Goal: Task Accomplishment & Management: Use online tool/utility

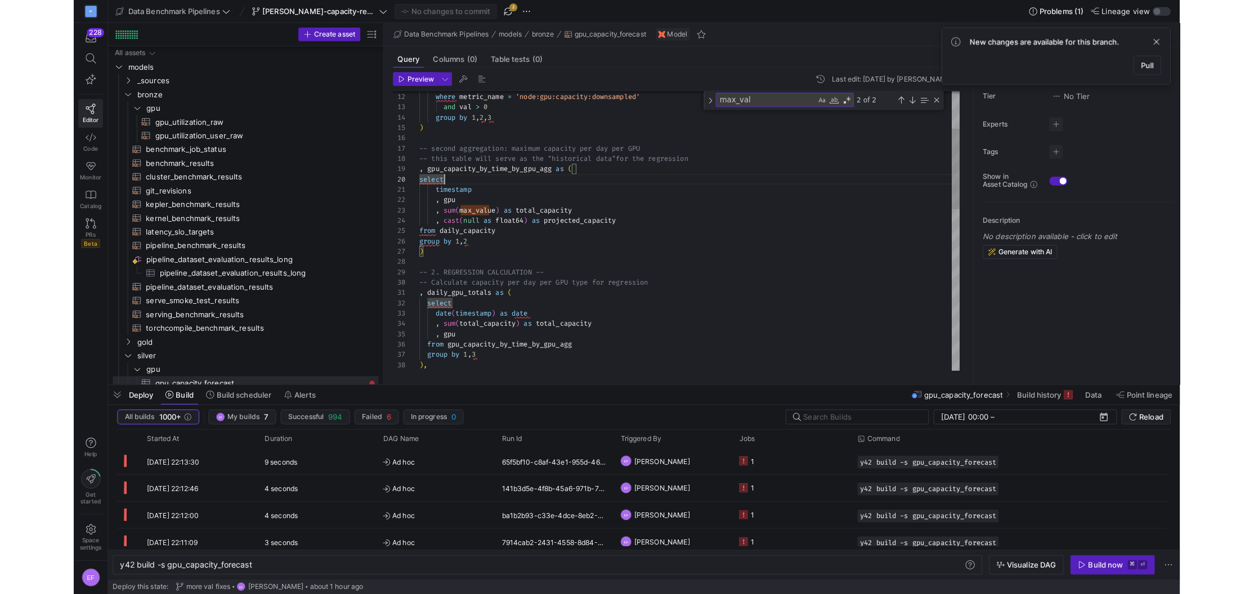
scroll to position [0, 129]
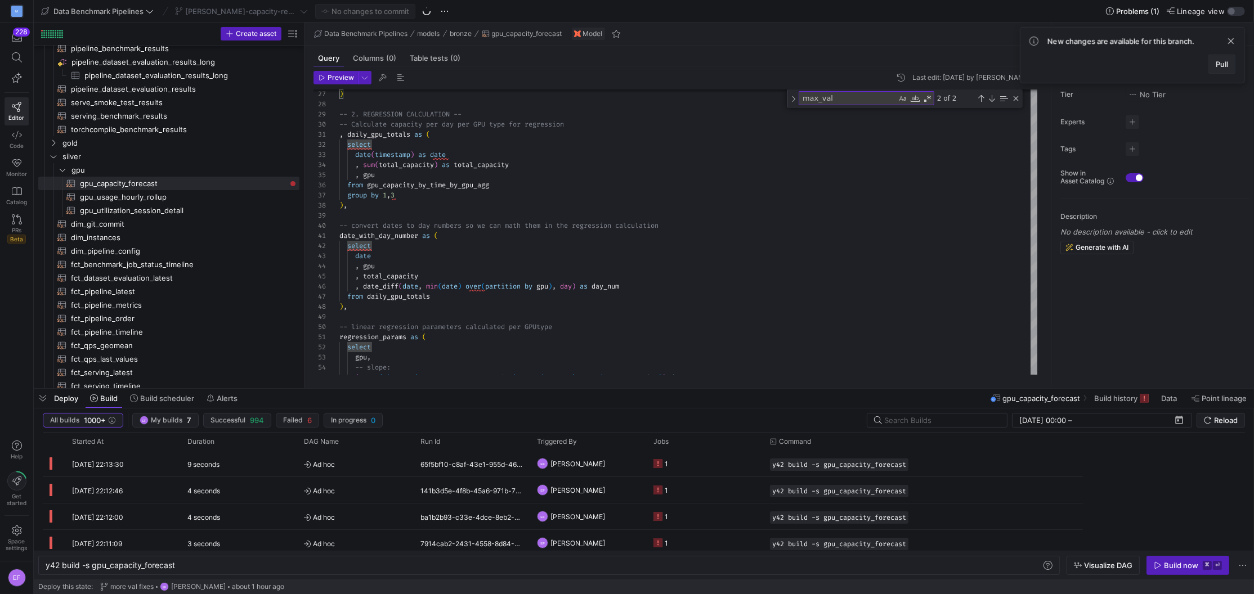
click at [1085, 59] on span at bounding box center [1222, 64] width 26 height 18
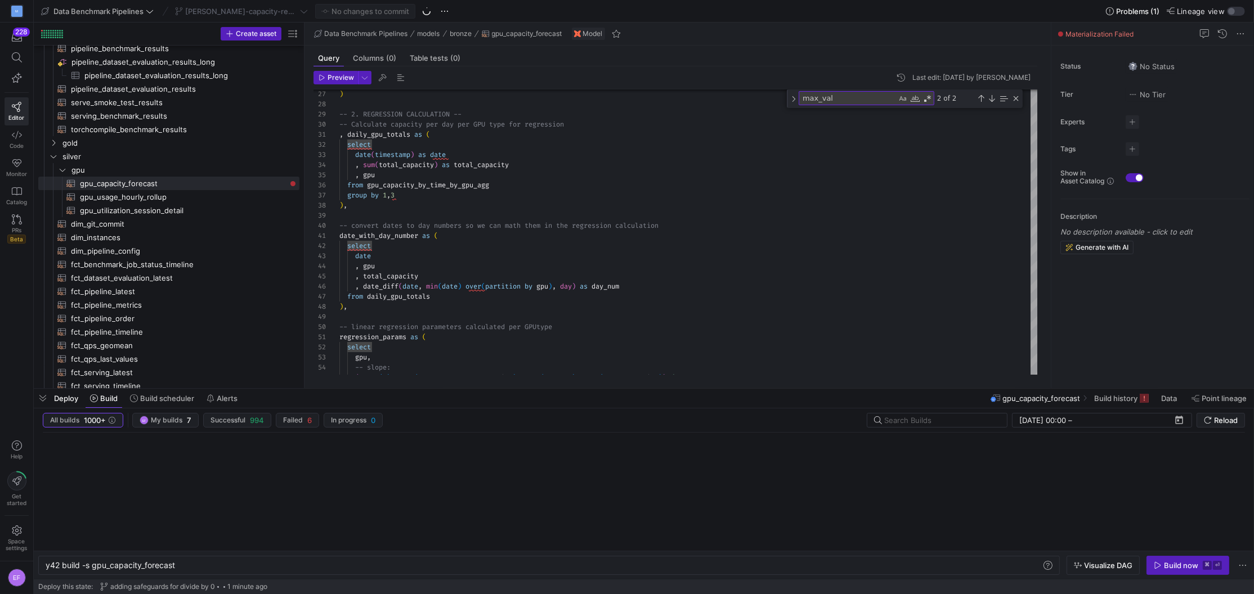
type textarea "{{ config(materialized="table") }} -- 1. CREATE BASE DATA -- -- first aggregati…"
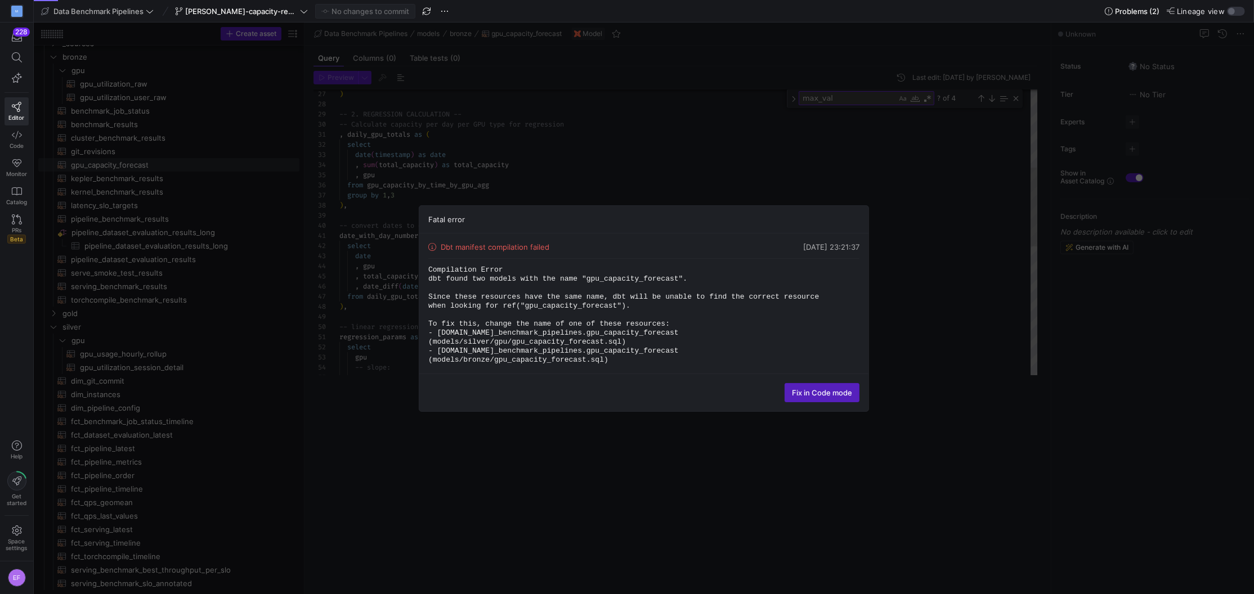
scroll to position [32, 0]
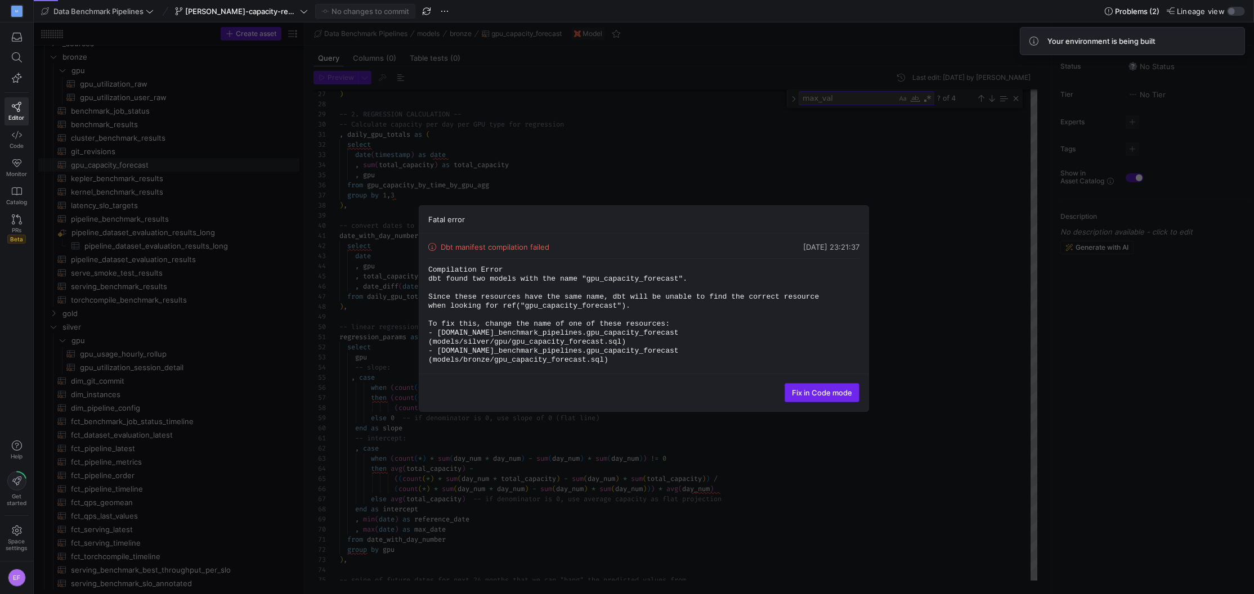
click at [819, 390] on span "Fix in Code mode" at bounding box center [822, 392] width 60 height 9
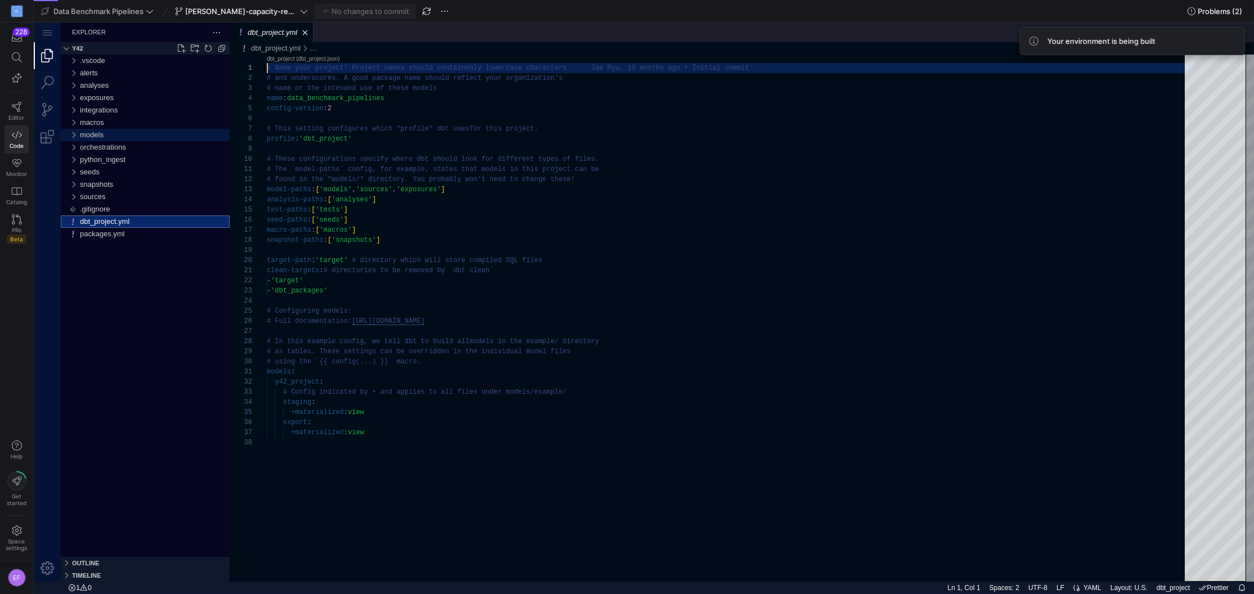
click at [72, 133] on div "models" at bounding box center [73, 135] width 17 height 12
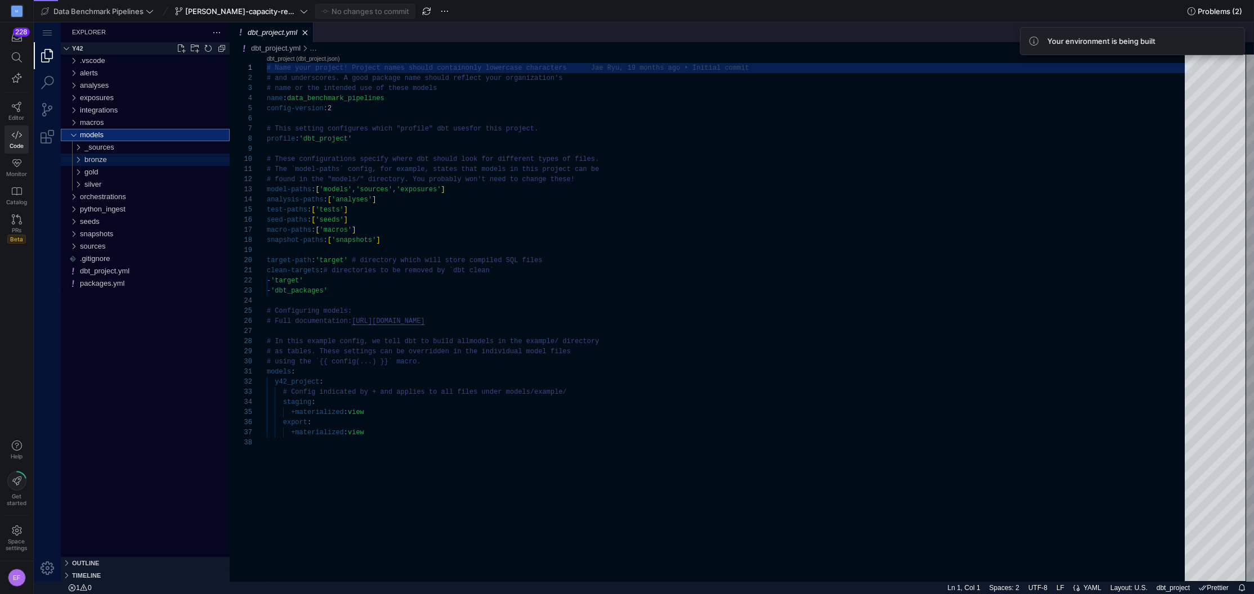
click at [75, 156] on div "bronze" at bounding box center [75, 160] width 21 height 12
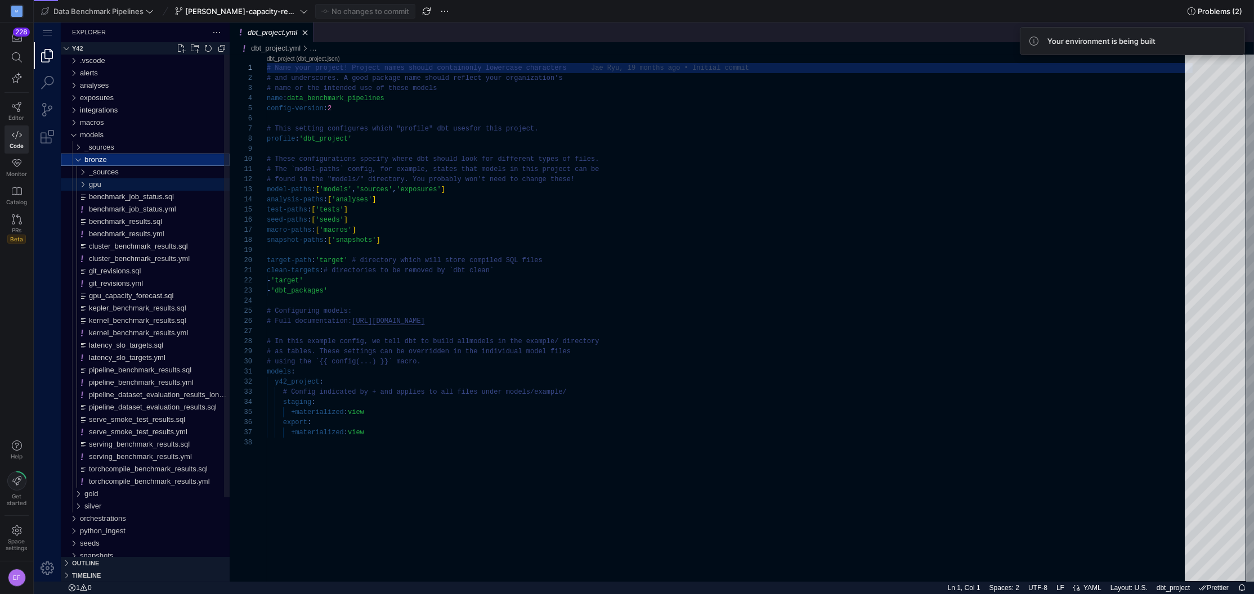
click at [82, 186] on div "gpu" at bounding box center [78, 184] width 26 height 12
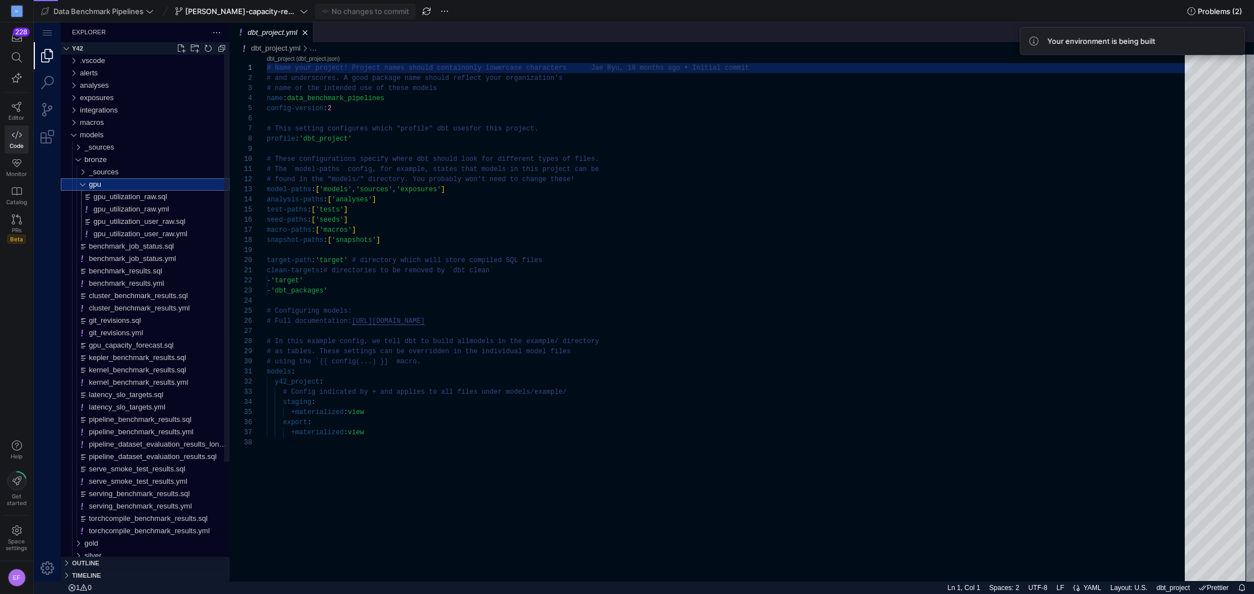
click at [81, 186] on div "gpu" at bounding box center [78, 184] width 26 height 12
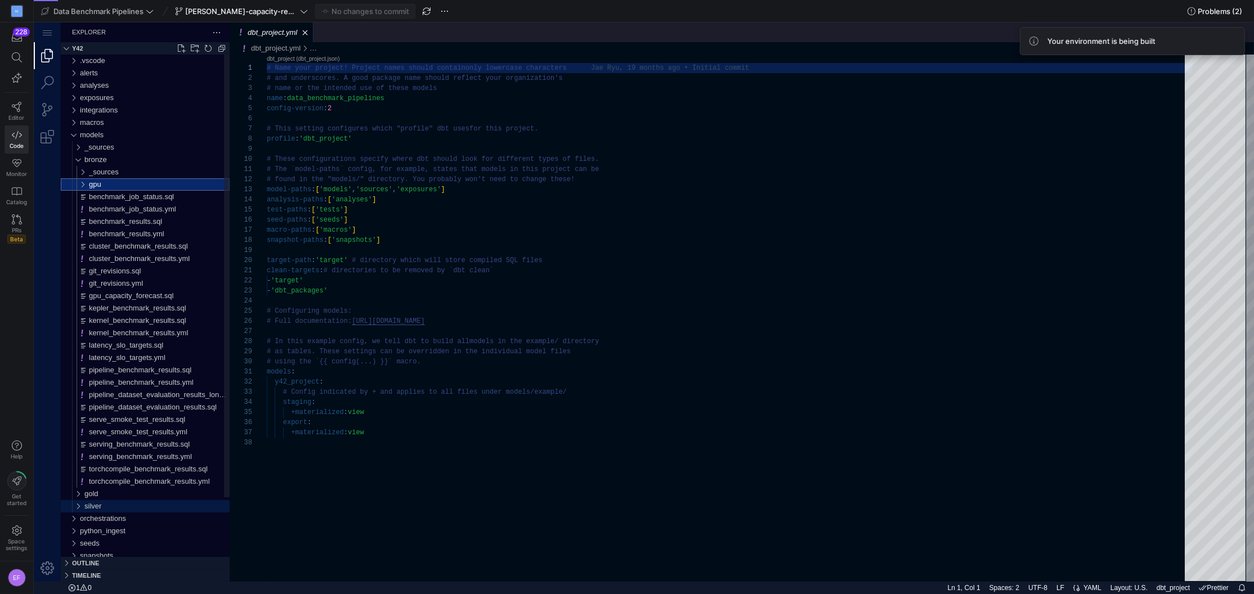
click at [77, 504] on div "silver" at bounding box center [75, 506] width 21 height 12
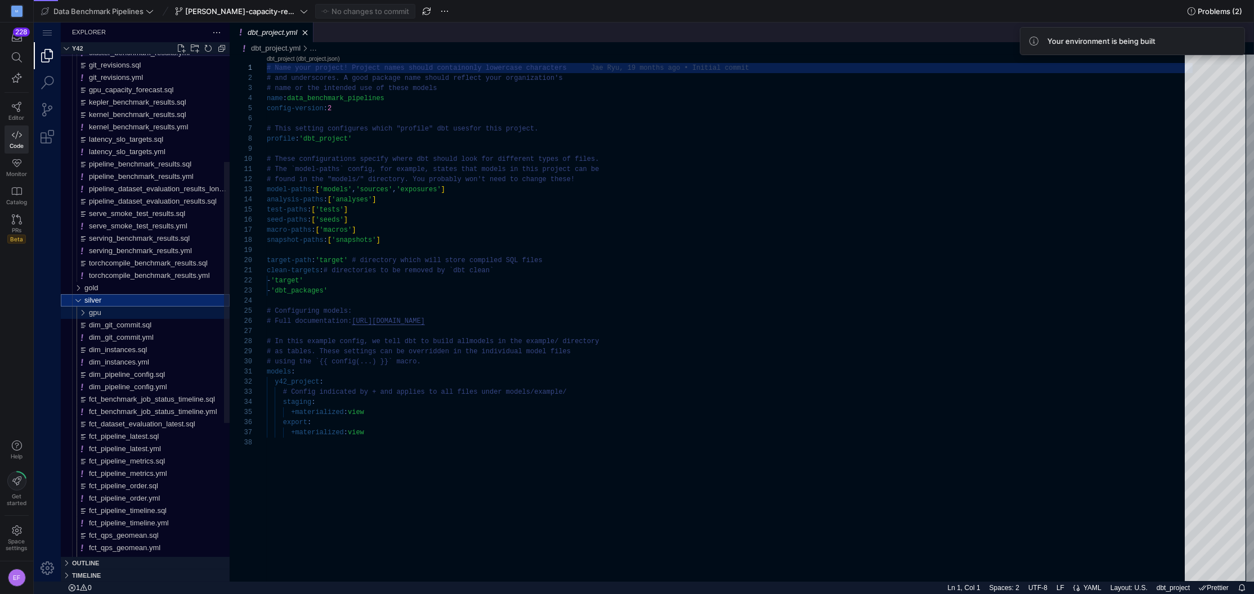
click at [89, 312] on div "gpu" at bounding box center [78, 313] width 26 height 12
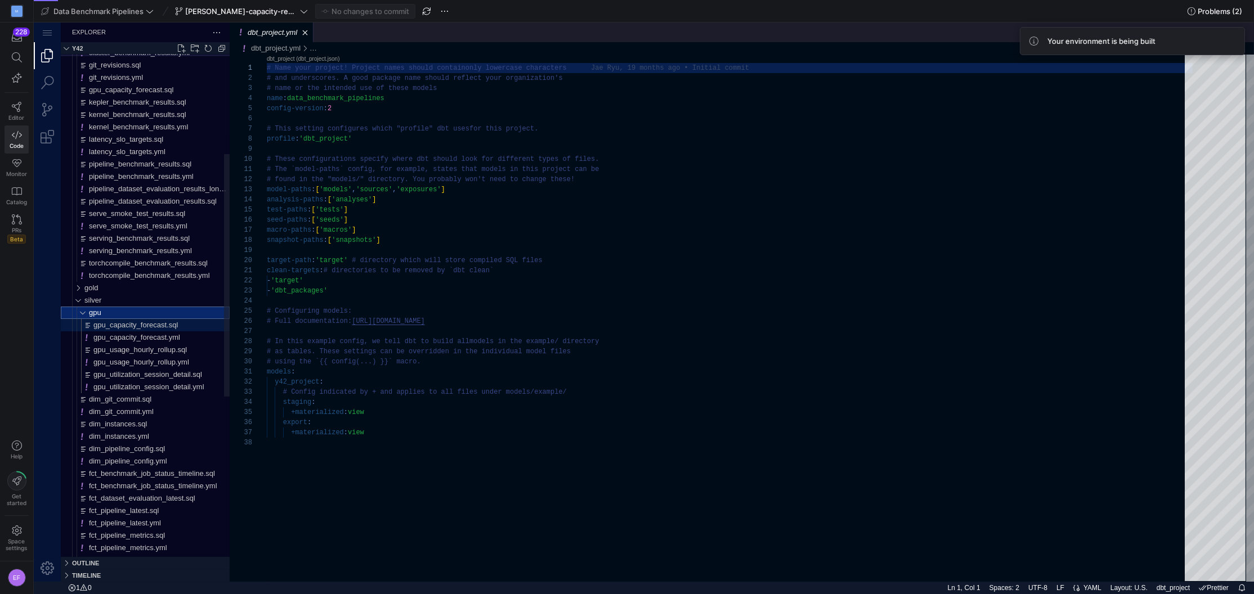
click at [131, 322] on span "gpu_capacity_forecast.sql" at bounding box center [135, 325] width 84 height 8
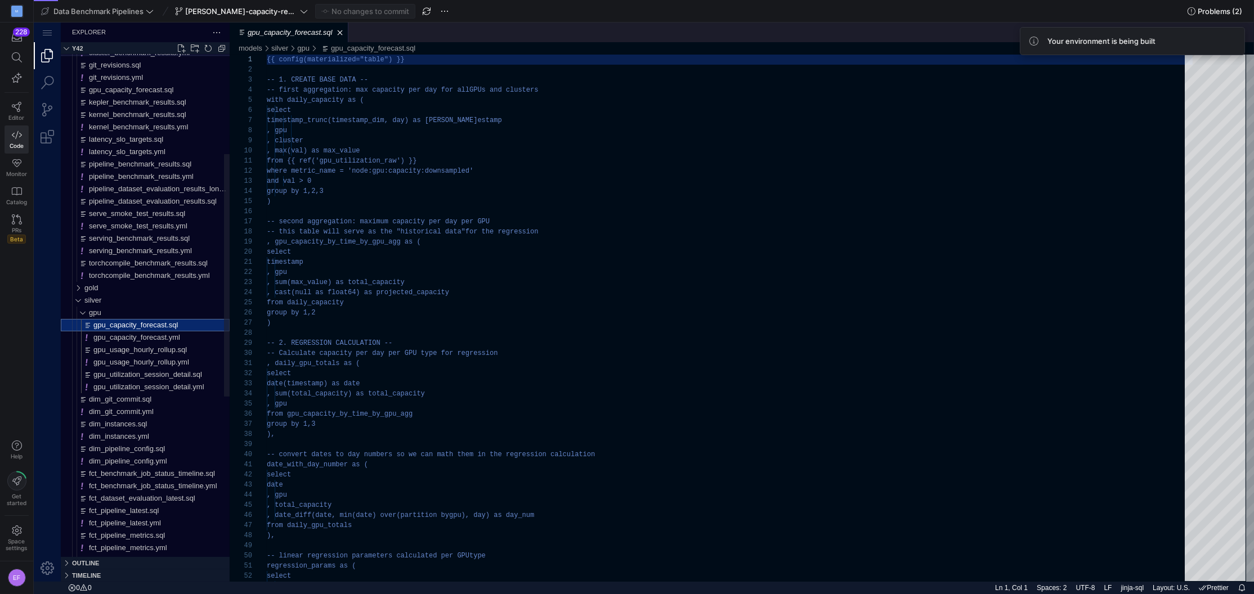
scroll to position [101, 0]
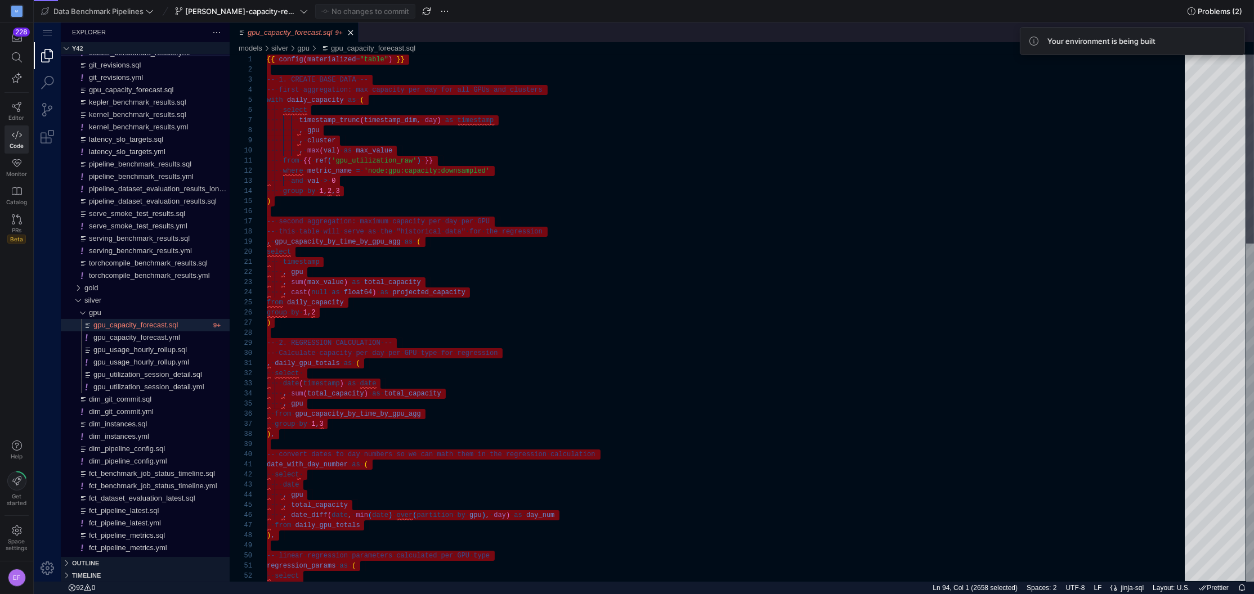
paste textarea "from future_dates f inner join regression_params p using (gpu) ) -- 3. COMBINE …"
type textarea "from future_dates f inner join regression_params p using (gpu) ) -- 3. COMBINE …"
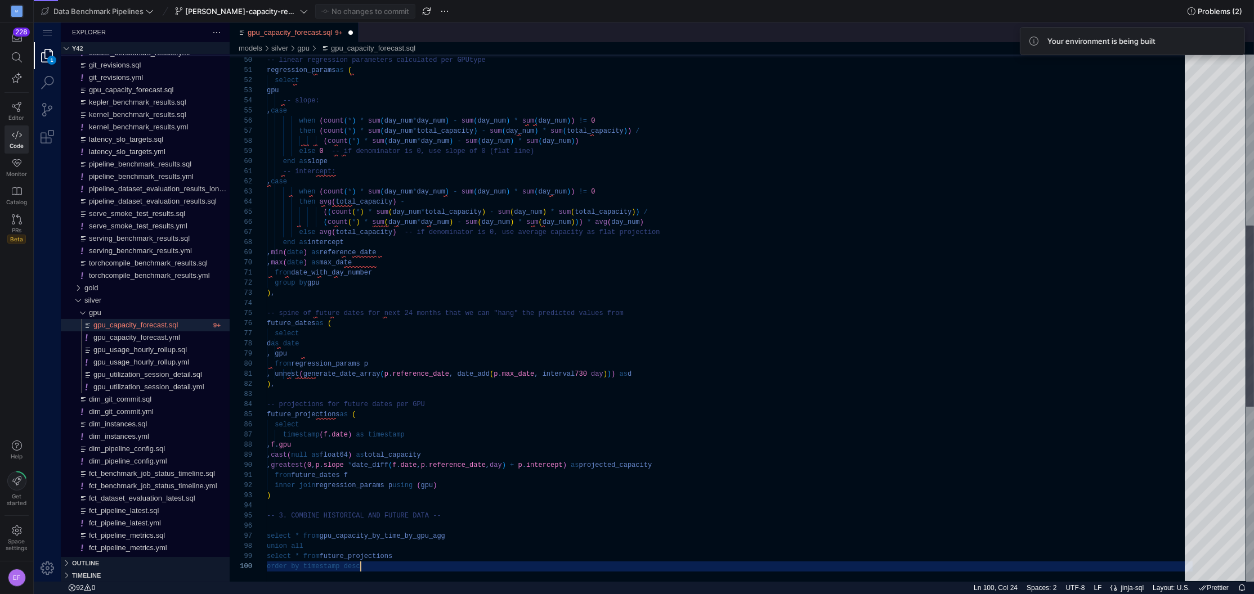
scroll to position [91, 93]
click at [1085, 8] on span "Problems (2)" at bounding box center [1219, 11] width 44 height 9
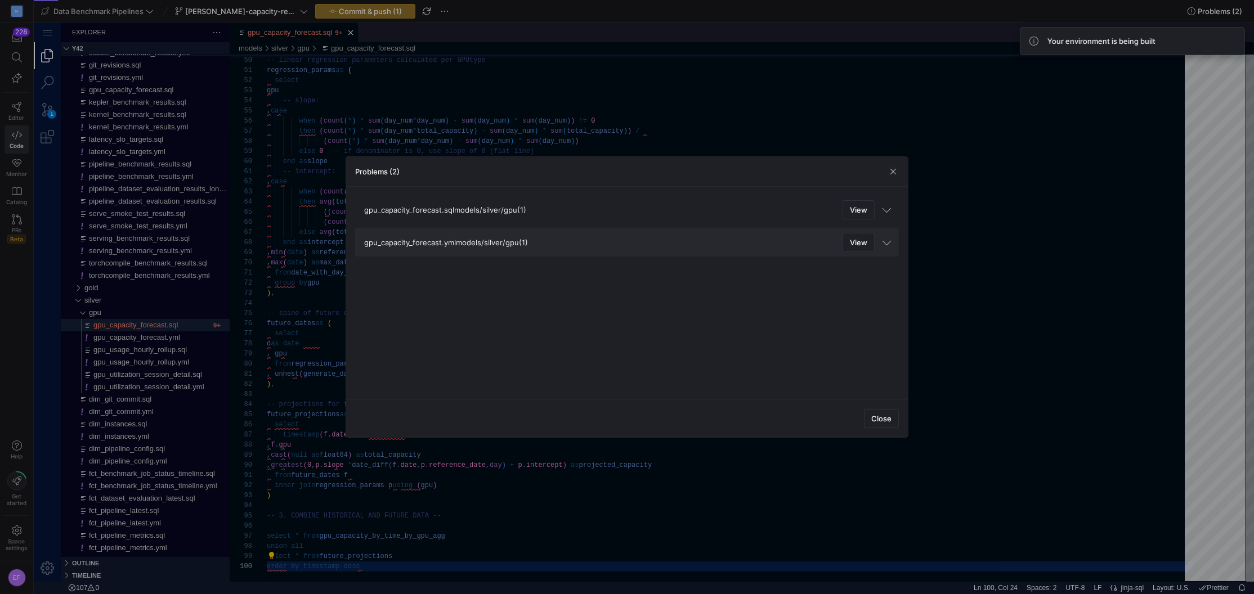
click at [890, 210] on span at bounding box center [886, 208] width 6 height 9
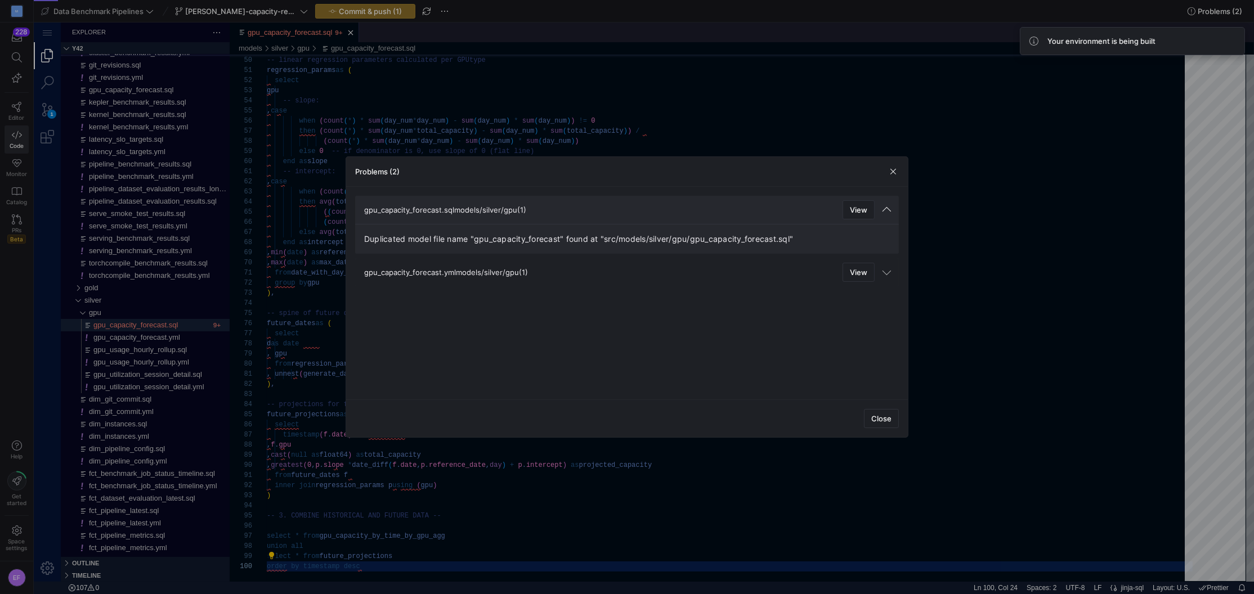
click at [883, 273] on mat-expansion-panel-header "gpu_capacity_forecast.yml models/silver/gpu (1) View" at bounding box center [627, 272] width 544 height 28
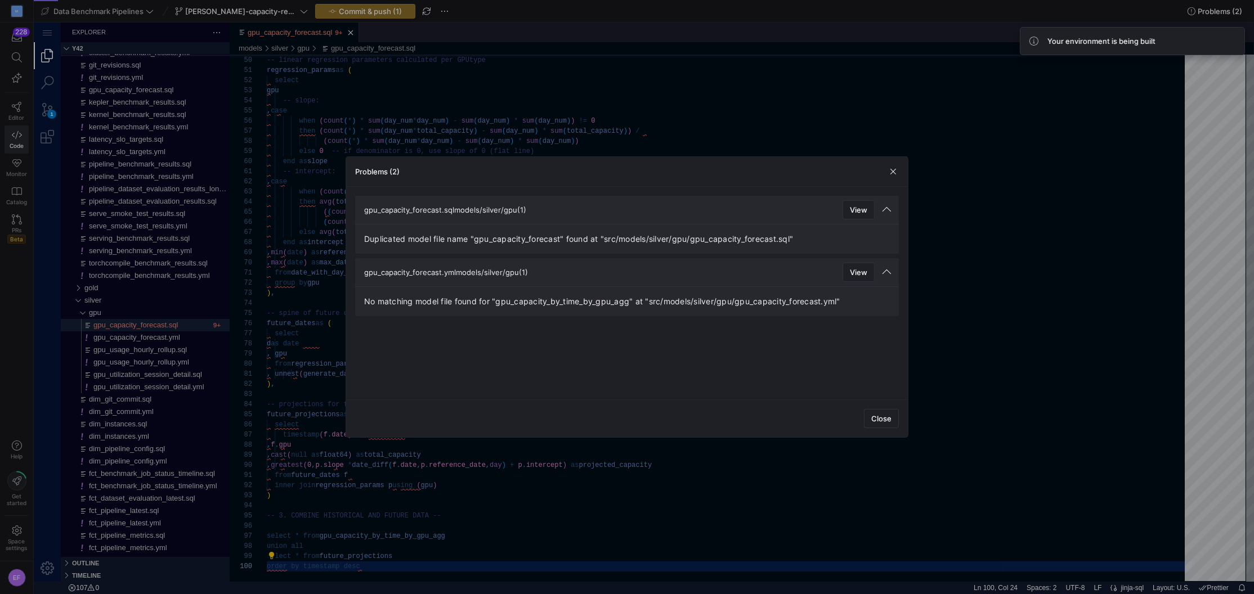
click at [873, 433] on div "Close" at bounding box center [627, 419] width 562 height 38
click at [879, 412] on span "button" at bounding box center [881, 419] width 34 height 18
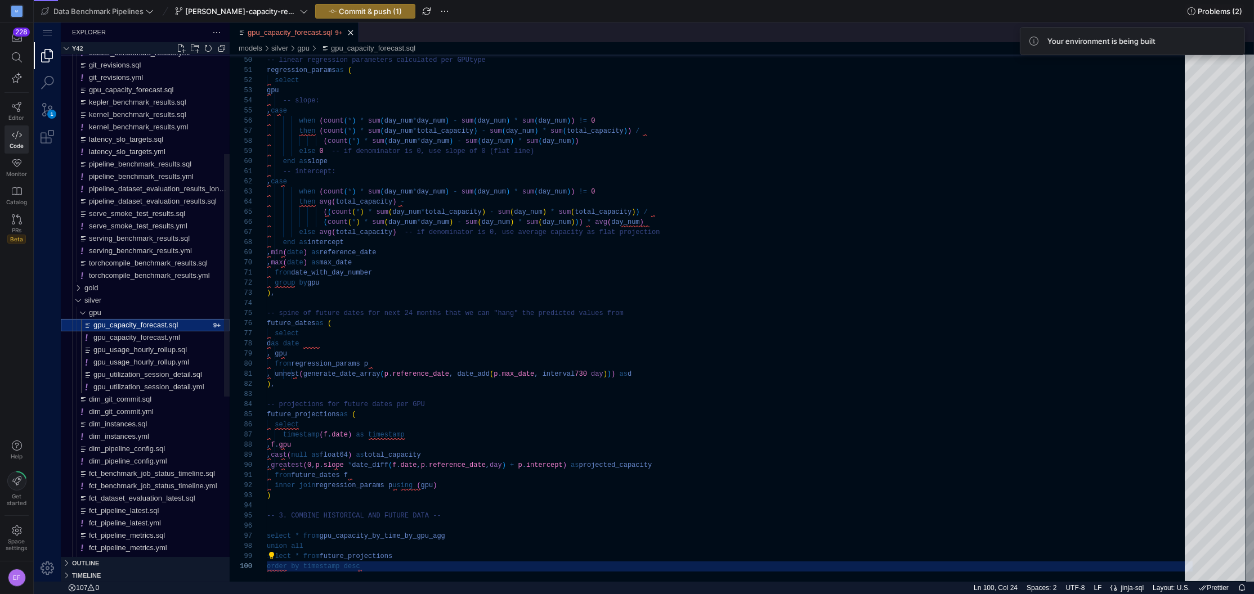
click at [178, 326] on span "gpu_capacity_forecast.sql" at bounding box center [135, 325] width 84 height 8
click at [348, 10] on span "Commit & push (1)" at bounding box center [370, 11] width 63 height 9
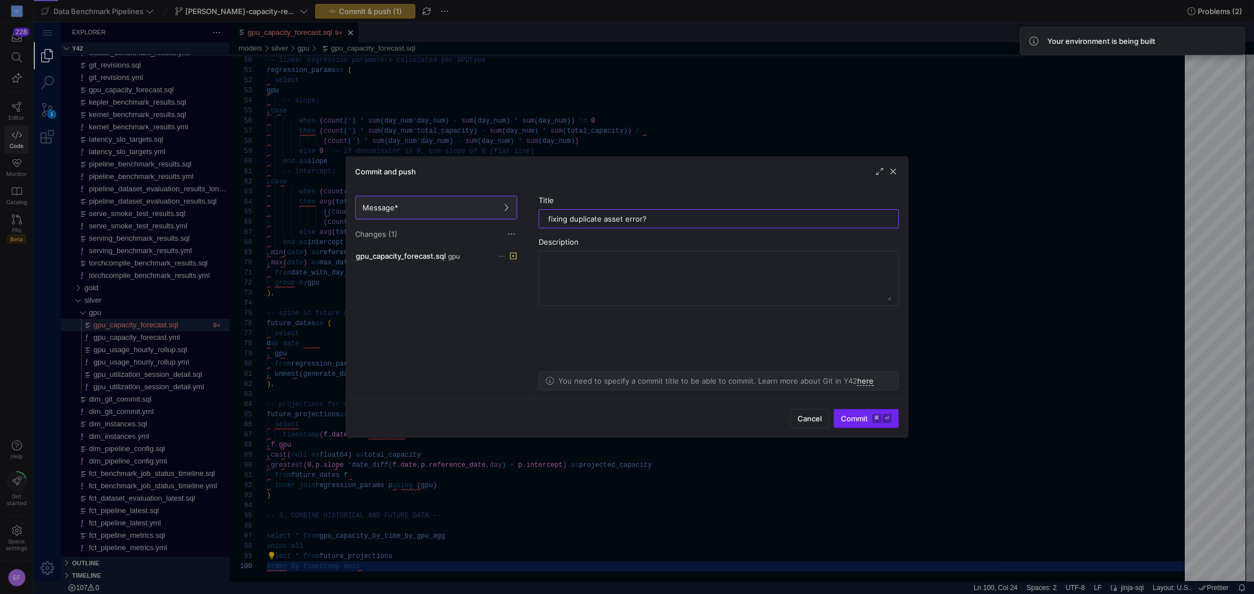
type input "fixing duplicate asset error?"
click at [846, 421] on span "Commit ⌘ ⏎" at bounding box center [866, 418] width 51 height 9
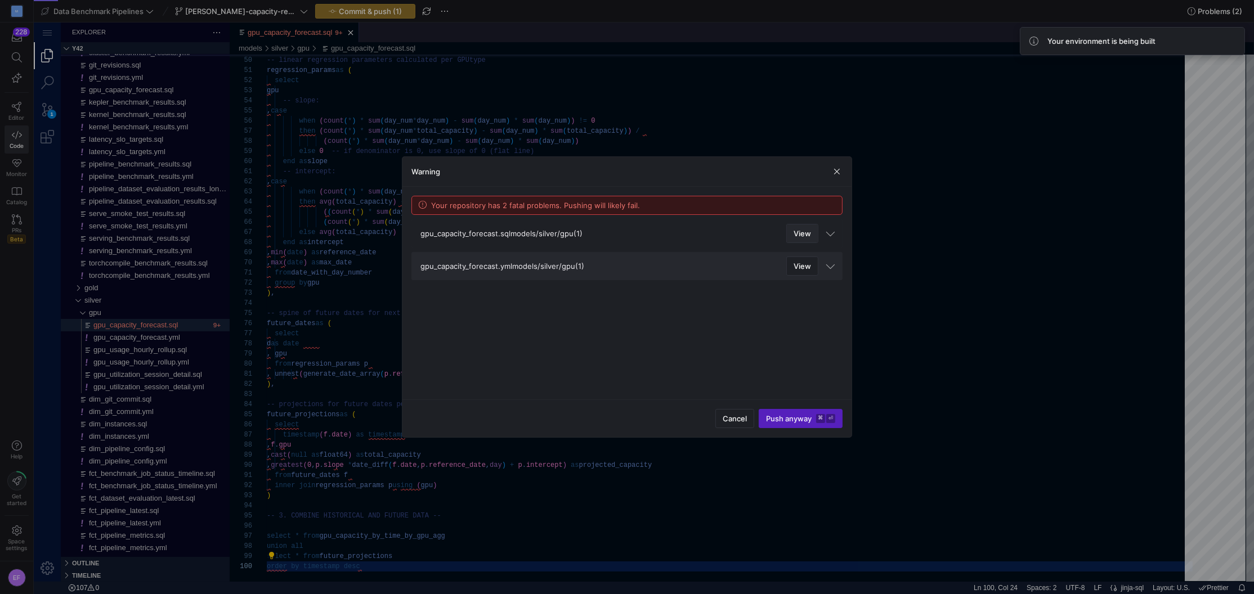
click at [812, 234] on span at bounding box center [802, 234] width 31 height 18
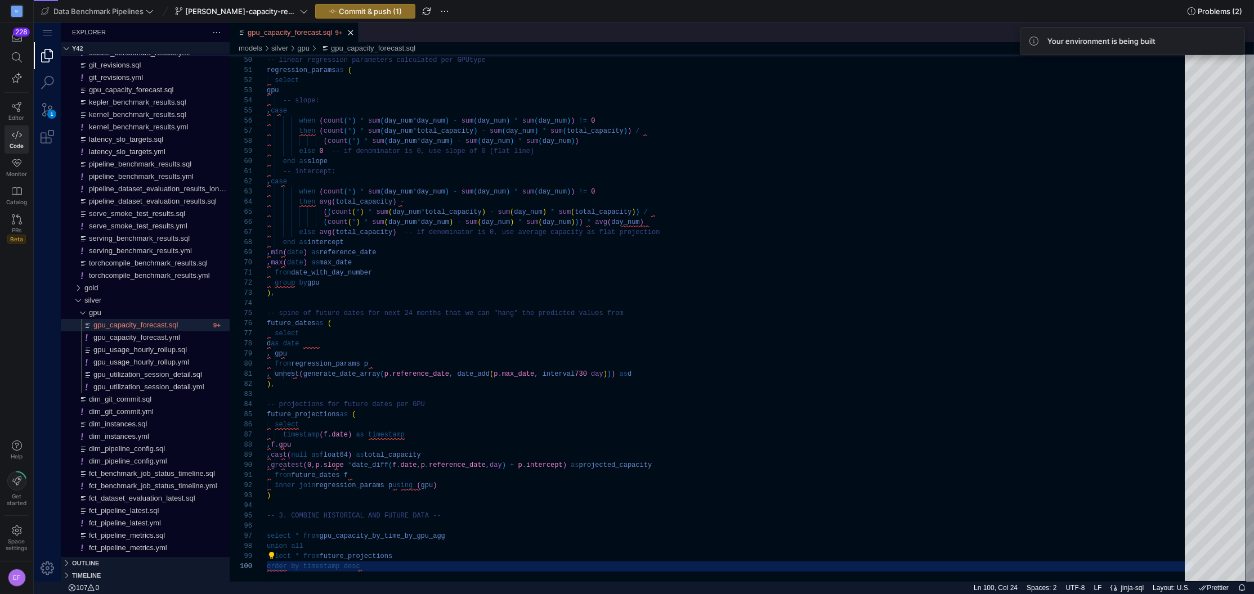
scroll to position [91, 92]
click at [420, 11] on span "button" at bounding box center [427, 12] width 14 height 14
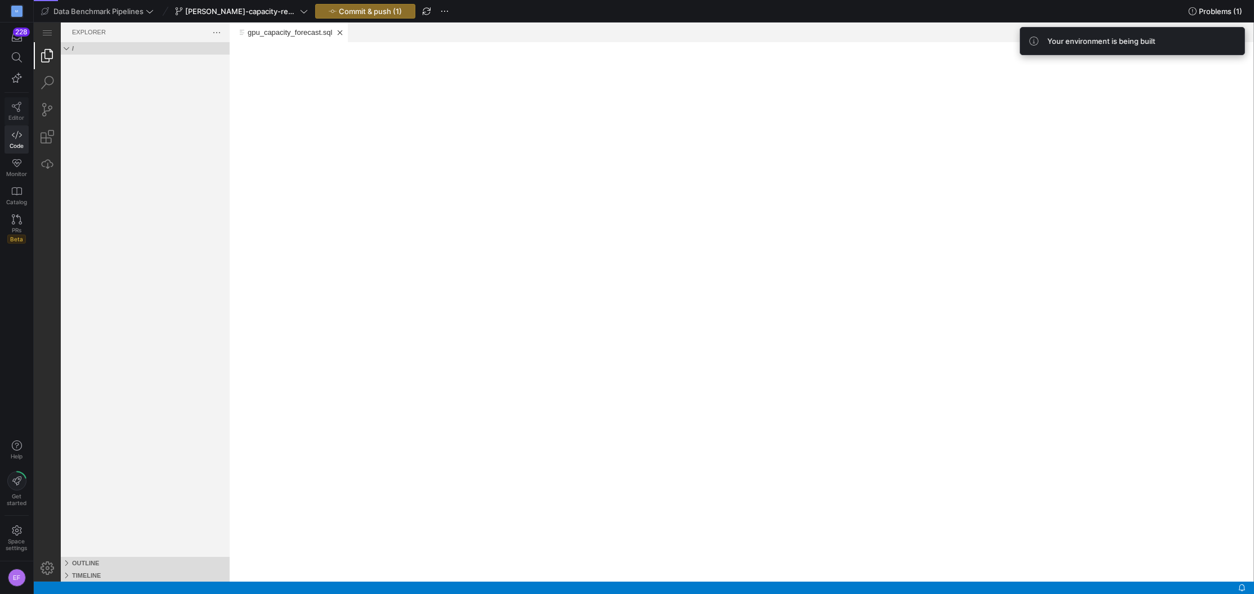
scroll to position [0, 0]
click at [15, 109] on icon at bounding box center [17, 107] width 10 height 10
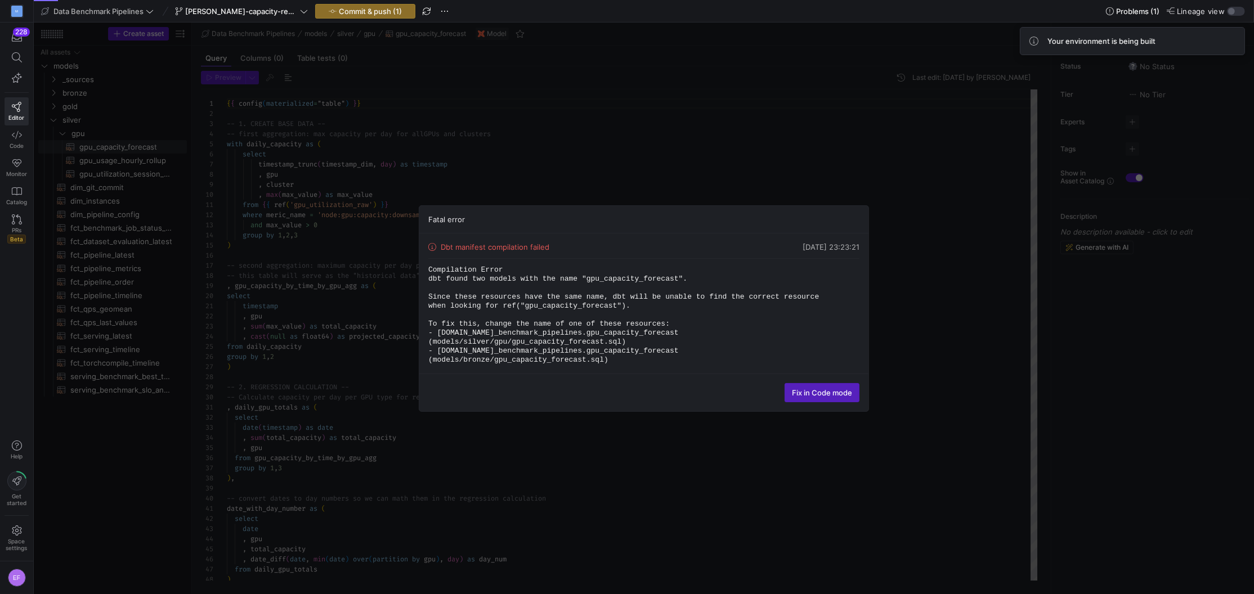
scroll to position [101, 0]
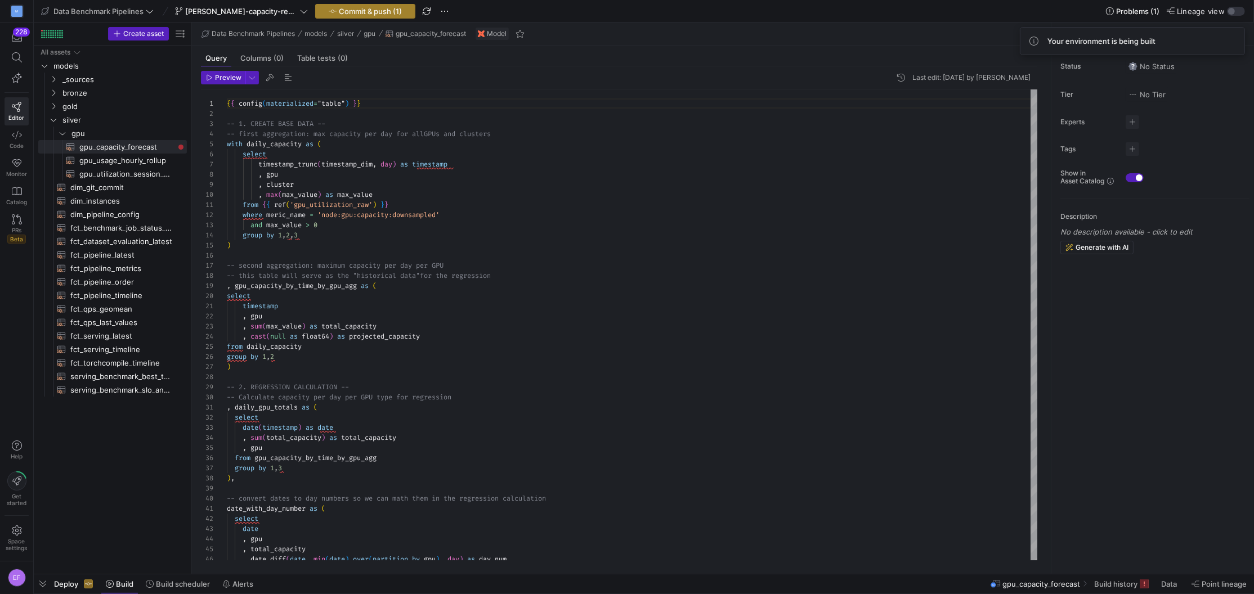
click at [365, 10] on span "Commit & push (1)" at bounding box center [370, 11] width 63 height 9
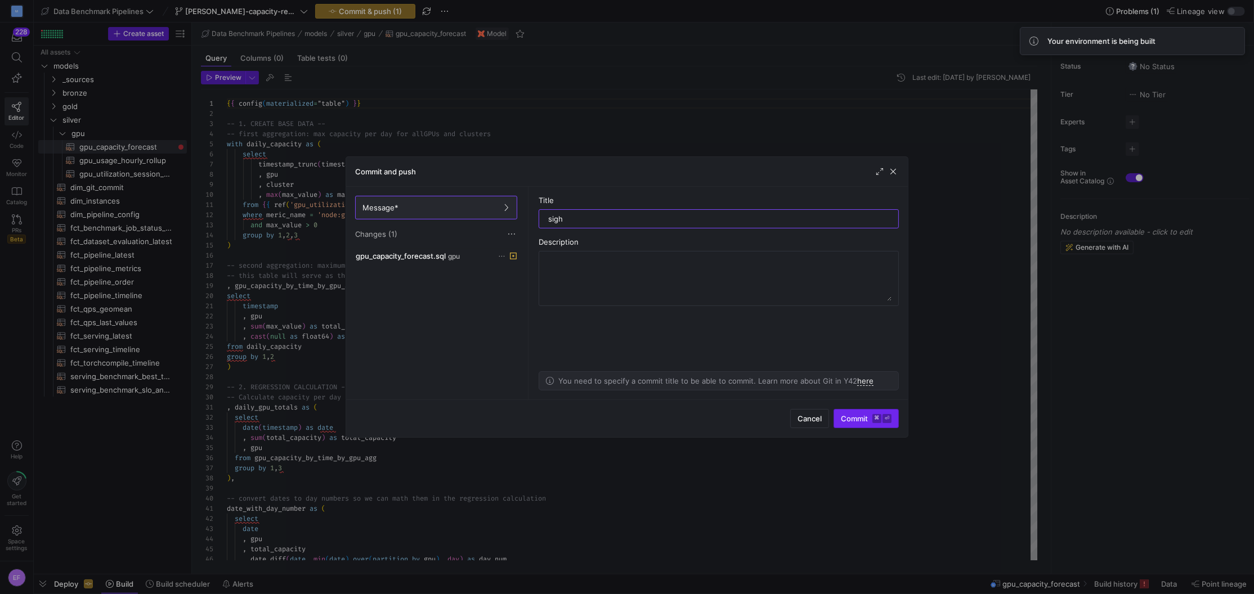
type input "sigh"
click at [851, 413] on span "submit" at bounding box center [866, 419] width 64 height 18
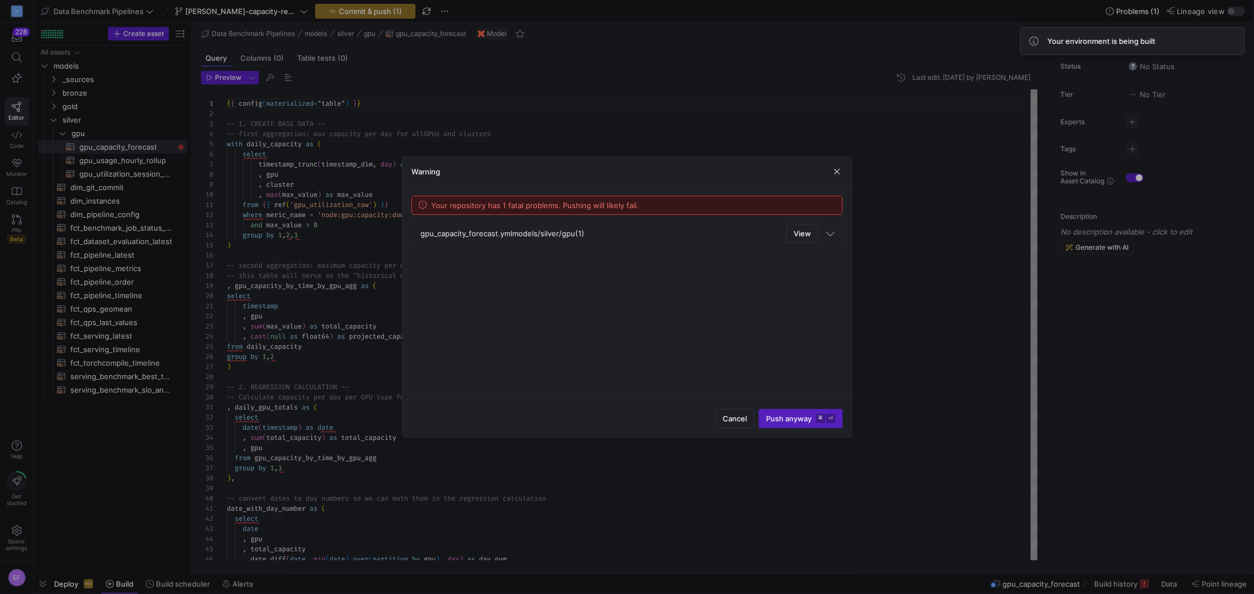
click at [838, 234] on mat-expansion-panel-header "gpu_capacity_forecast.yml models/silver/gpu (1) View" at bounding box center [626, 233] width 431 height 28
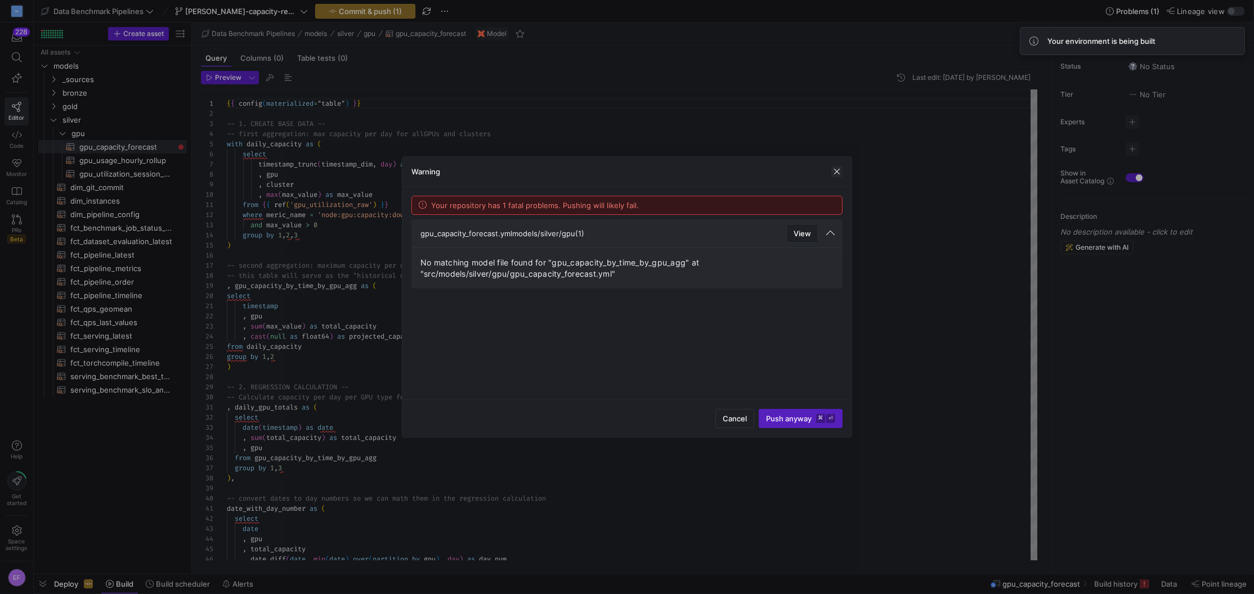
click at [838, 172] on span "button" at bounding box center [836, 171] width 11 height 11
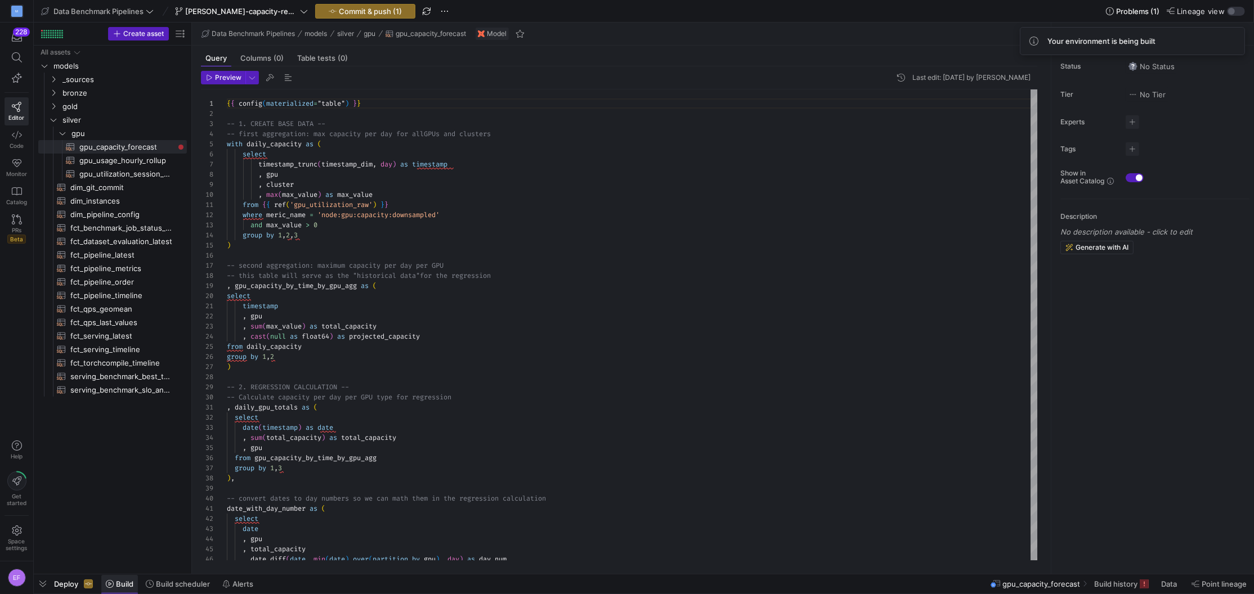
click at [120, 580] on span "Build" at bounding box center [124, 584] width 17 height 9
click at [129, 583] on span "Build" at bounding box center [124, 584] width 17 height 9
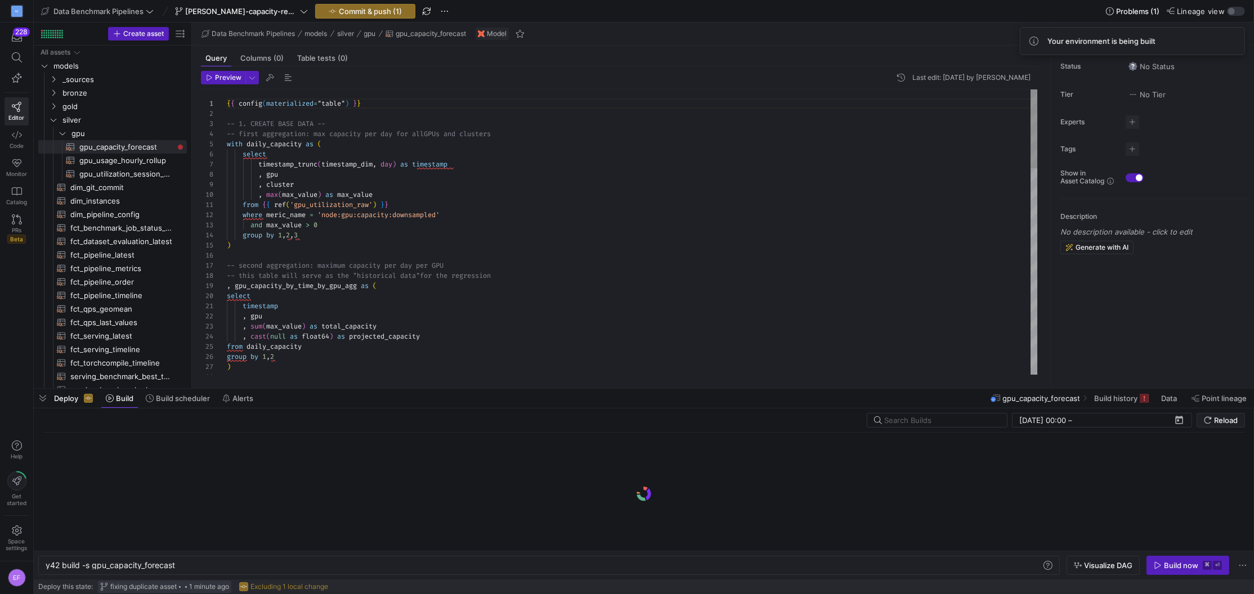
scroll to position [0, 129]
click at [1085, 565] on div "Build now" at bounding box center [1181, 565] width 34 height 9
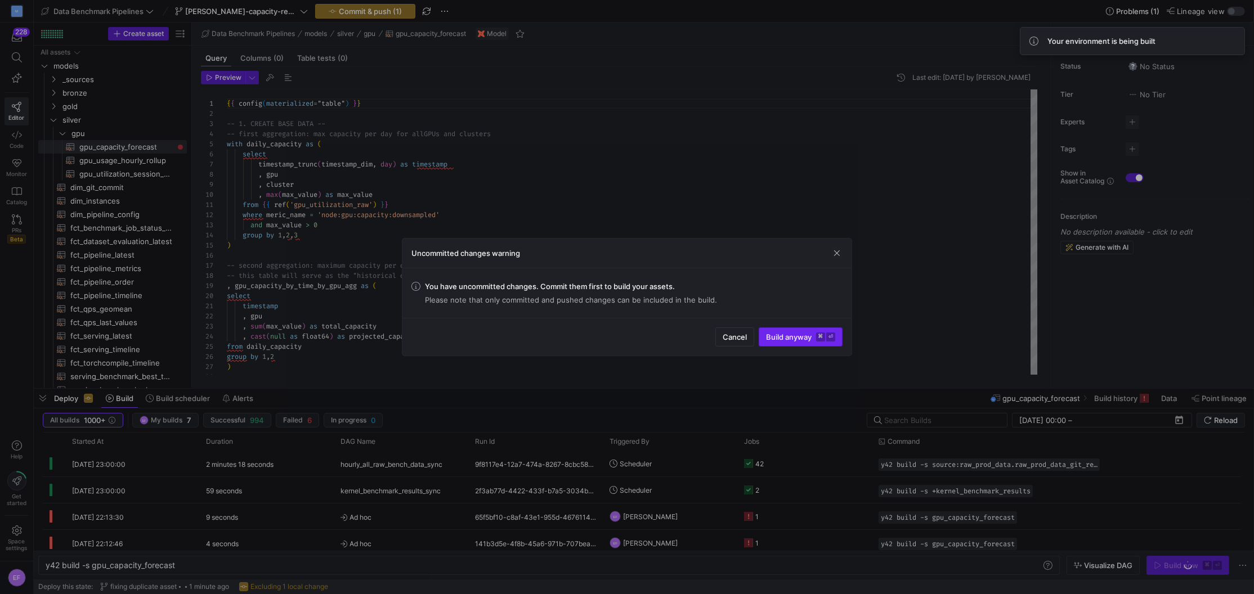
click at [794, 339] on span "Build anyway ⌘ ⏎" at bounding box center [800, 337] width 69 height 9
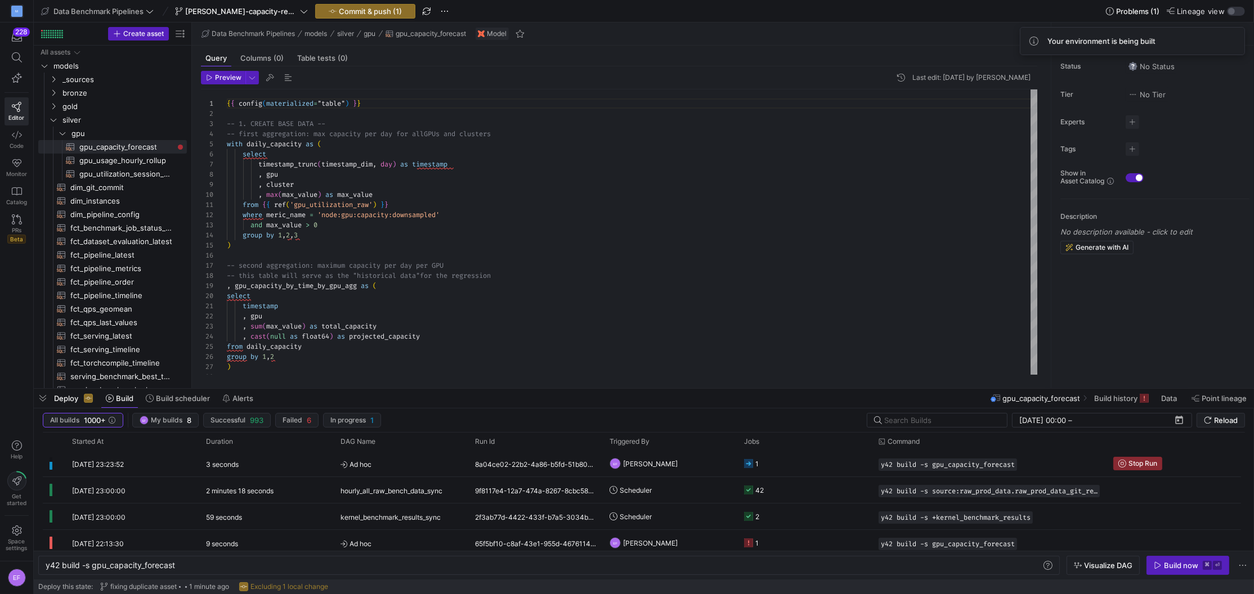
drag, startPoint x: 333, startPoint y: 10, endPoint x: 443, endPoint y: 72, distance: 127.2
click at [443, 72] on y42-editor-shell "Data Benchmark Pipelines [PERSON_NAME]-capacity-restore Commit & push (1) Probl…" at bounding box center [644, 194] width 1220 height 388
click at [438, 10] on span "button" at bounding box center [445, 12] width 14 height 14
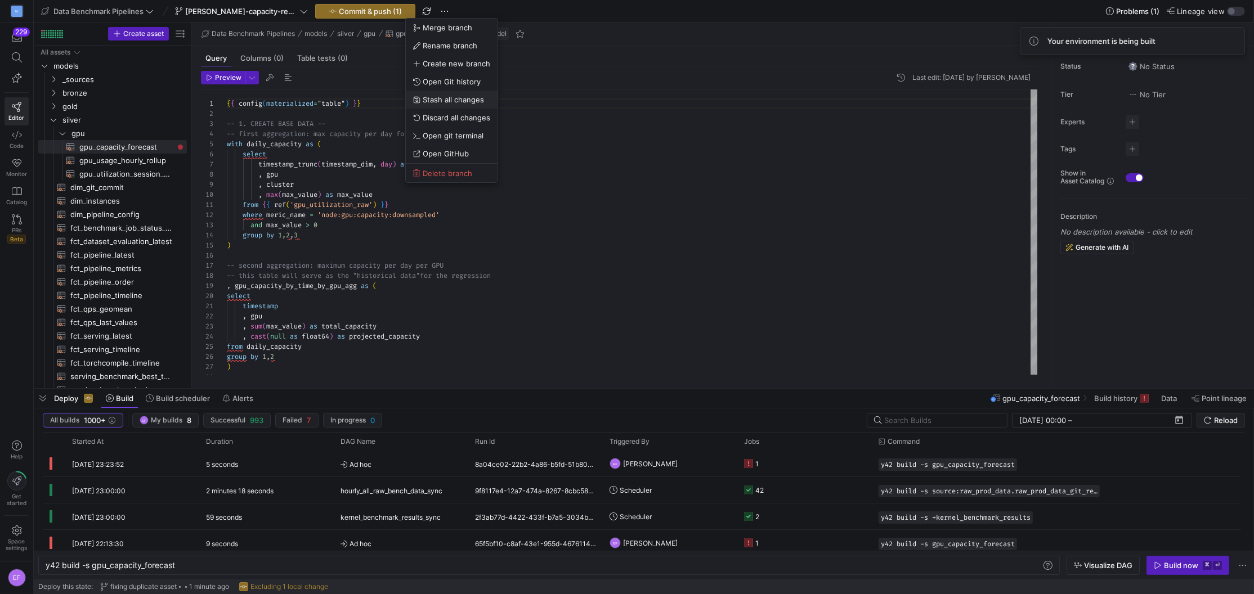
click at [448, 101] on span "Stash all changes" at bounding box center [453, 99] width 61 height 9
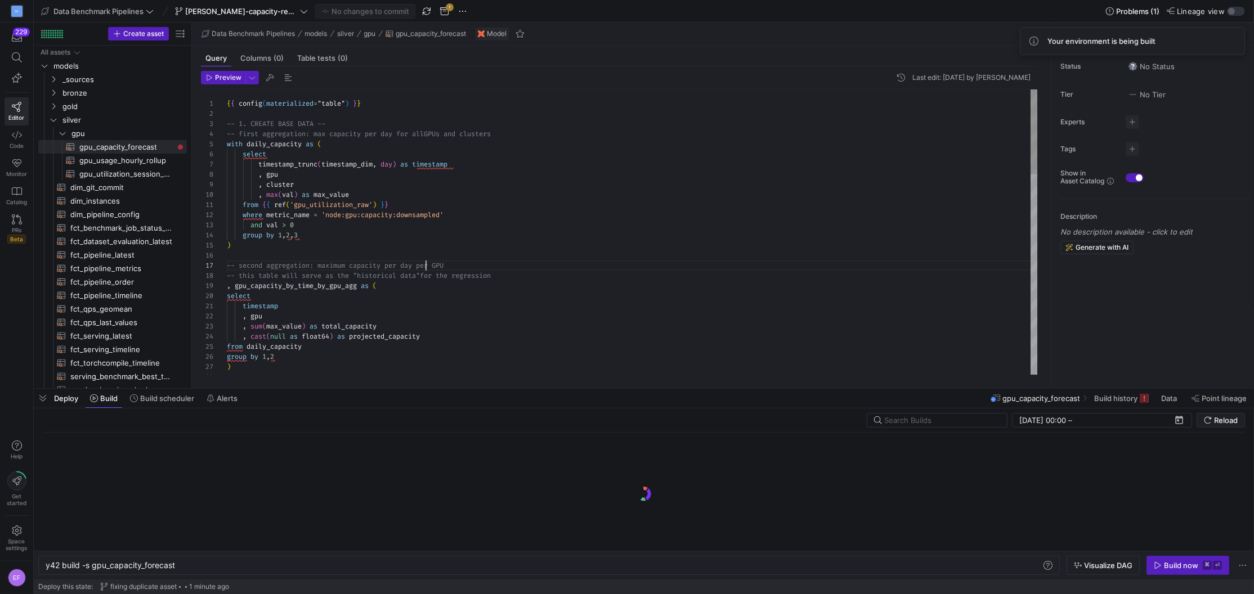
click at [424, 267] on div "{ { config ( materialized = "table" ) } } -- 1. CREATE BASE DATA -- -- first ag…" at bounding box center [632, 569] width 811 height 961
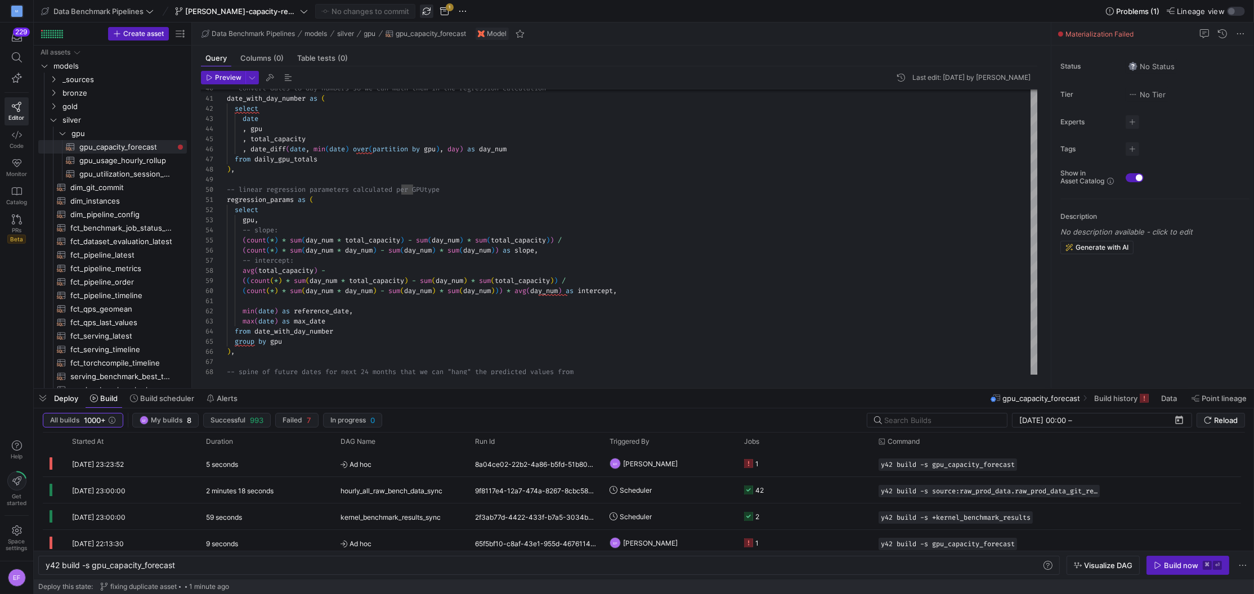
click at [420, 13] on span "button" at bounding box center [427, 12] width 14 height 14
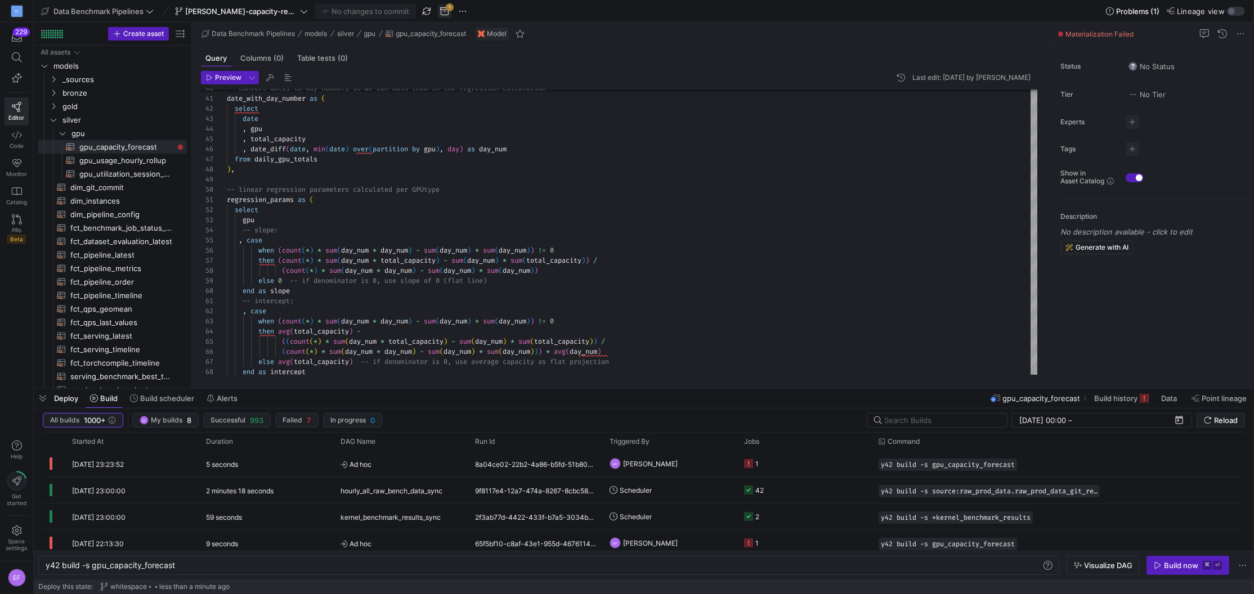
click at [438, 14] on span "button" at bounding box center [445, 12] width 14 height 14
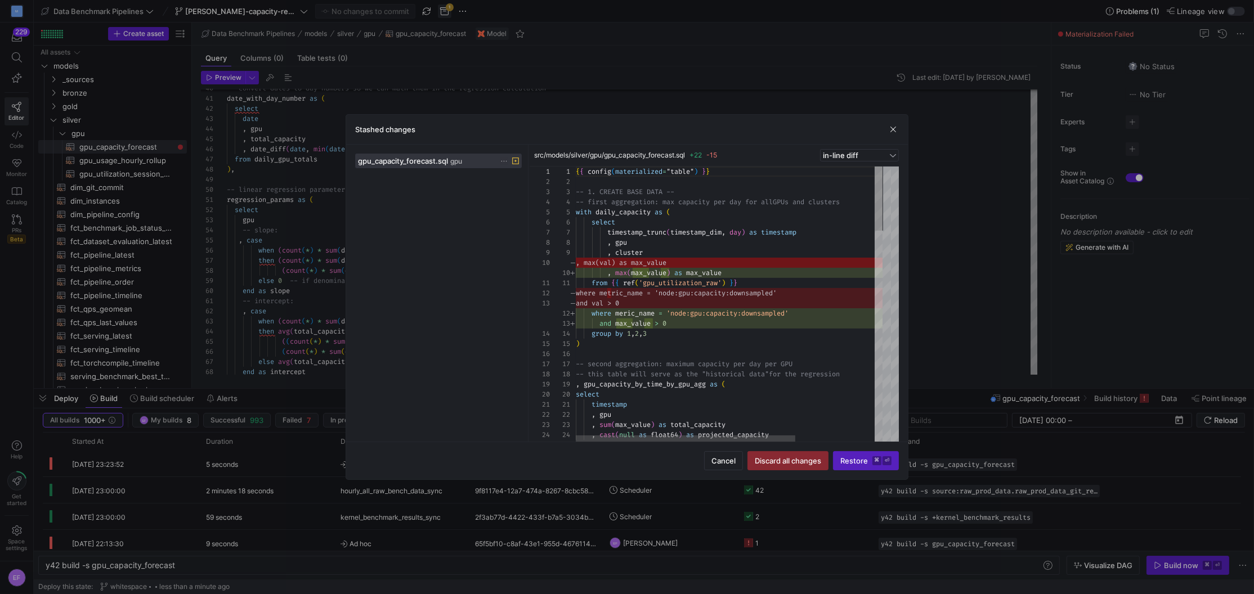
scroll to position [101, 0]
click at [774, 457] on span "Discard all changes" at bounding box center [788, 460] width 66 height 9
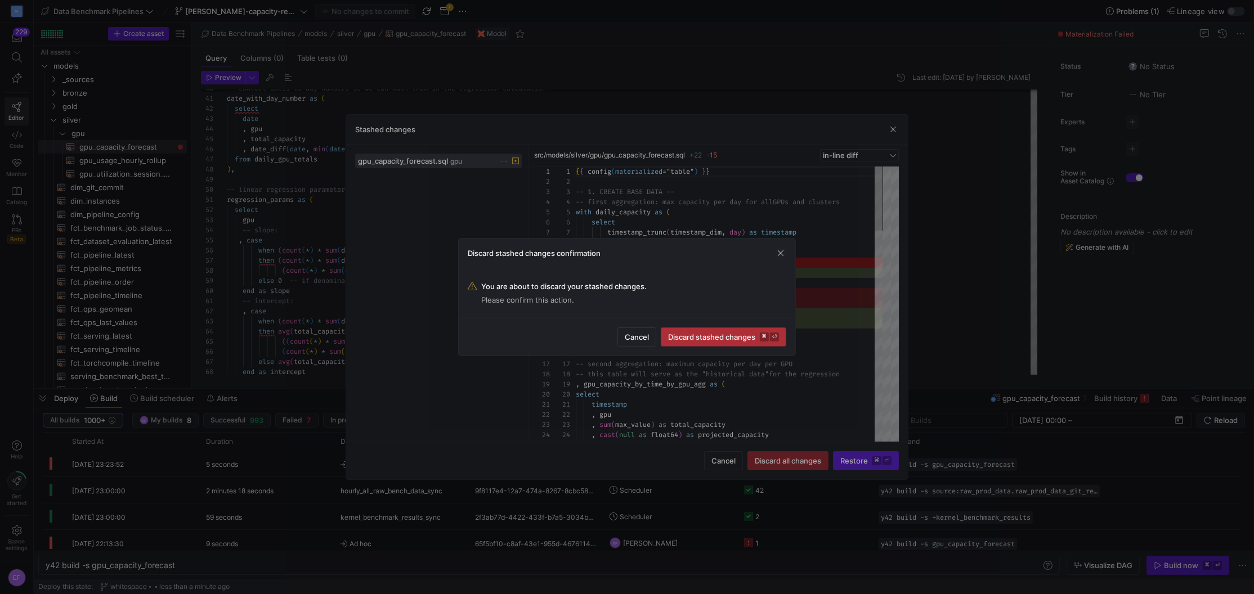
click at [715, 344] on span "submit" at bounding box center [723, 337] width 124 height 18
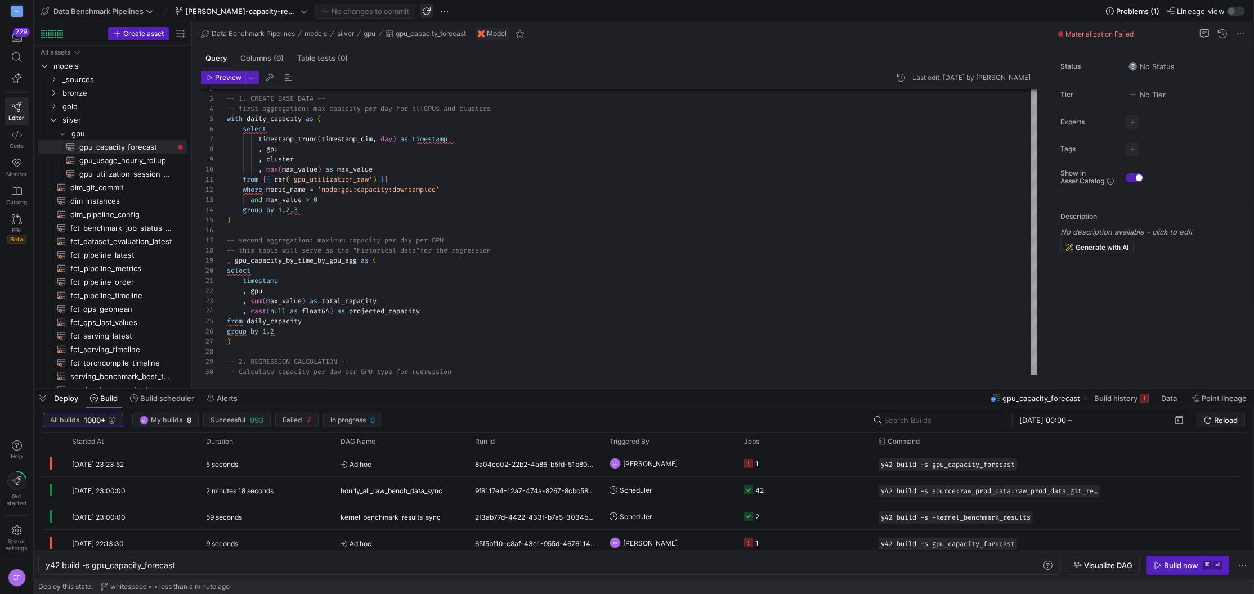
click at [420, 13] on span "button" at bounding box center [427, 12] width 14 height 14
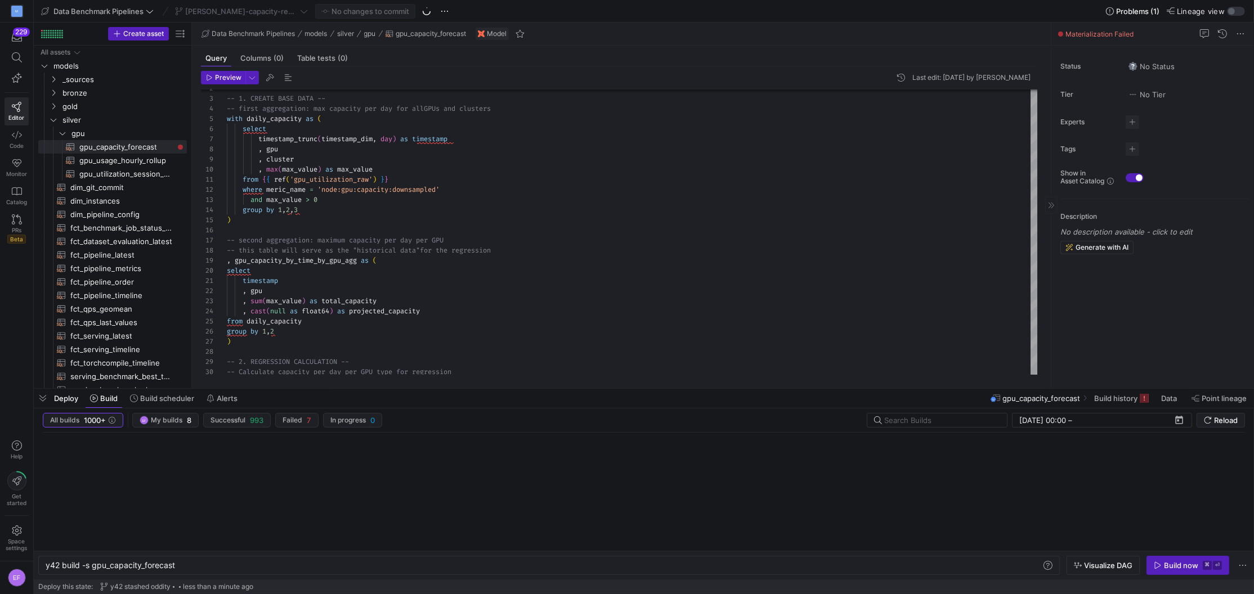
type textarea "{{ config(materialized="table") }} -- 1. CREATE BASE DATA -- -- first aggregati…"
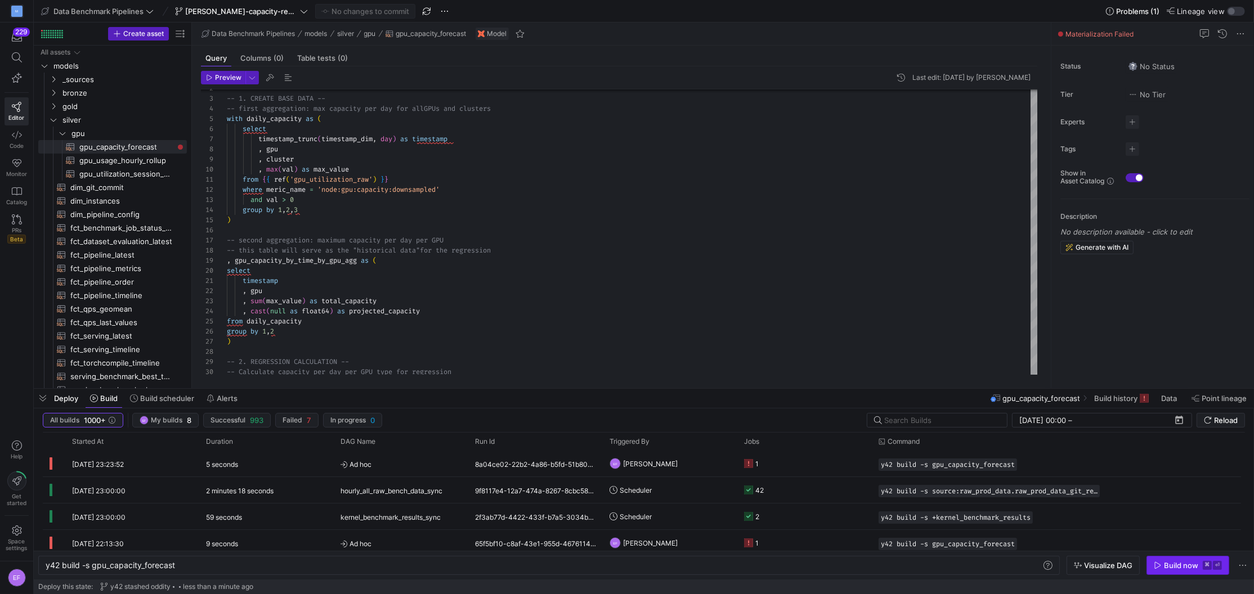
click at [1085, 566] on div "Build now" at bounding box center [1181, 565] width 34 height 9
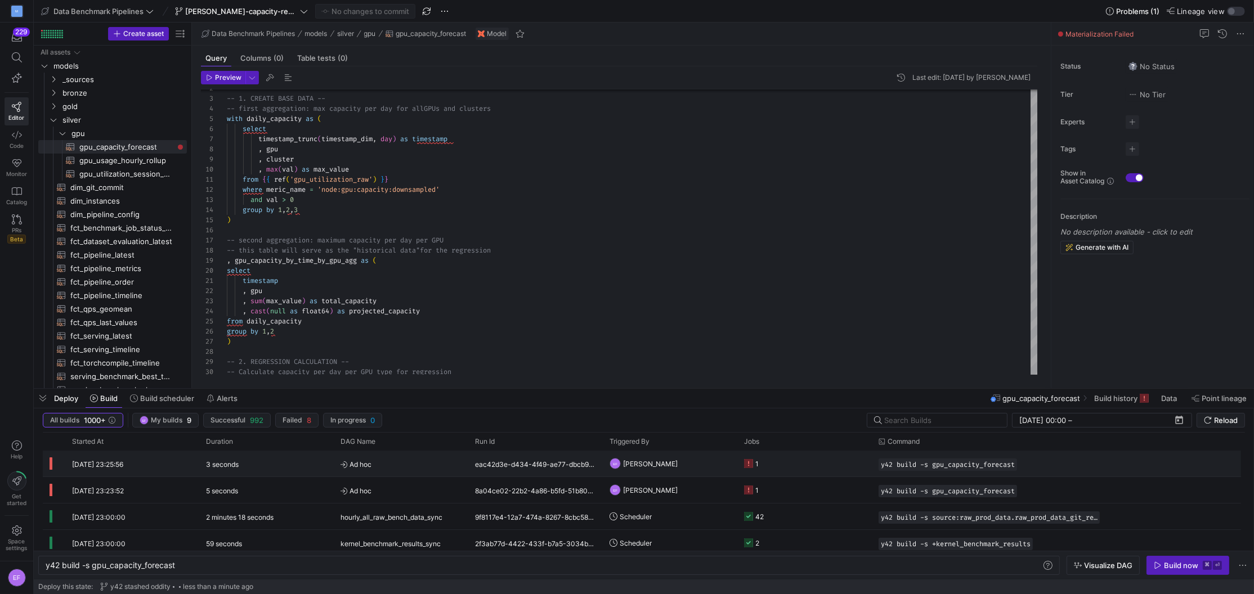
click at [780, 461] on y42-job-status-cell-renderer "1" at bounding box center [804, 463] width 121 height 25
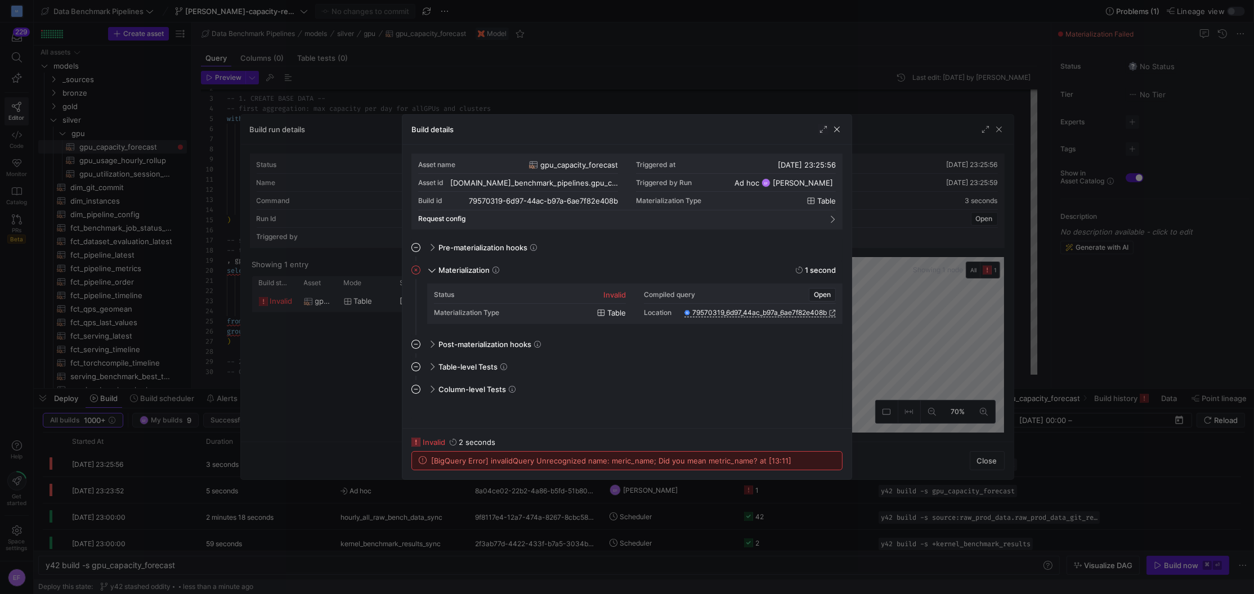
click at [985, 96] on div at bounding box center [627, 297] width 1254 height 594
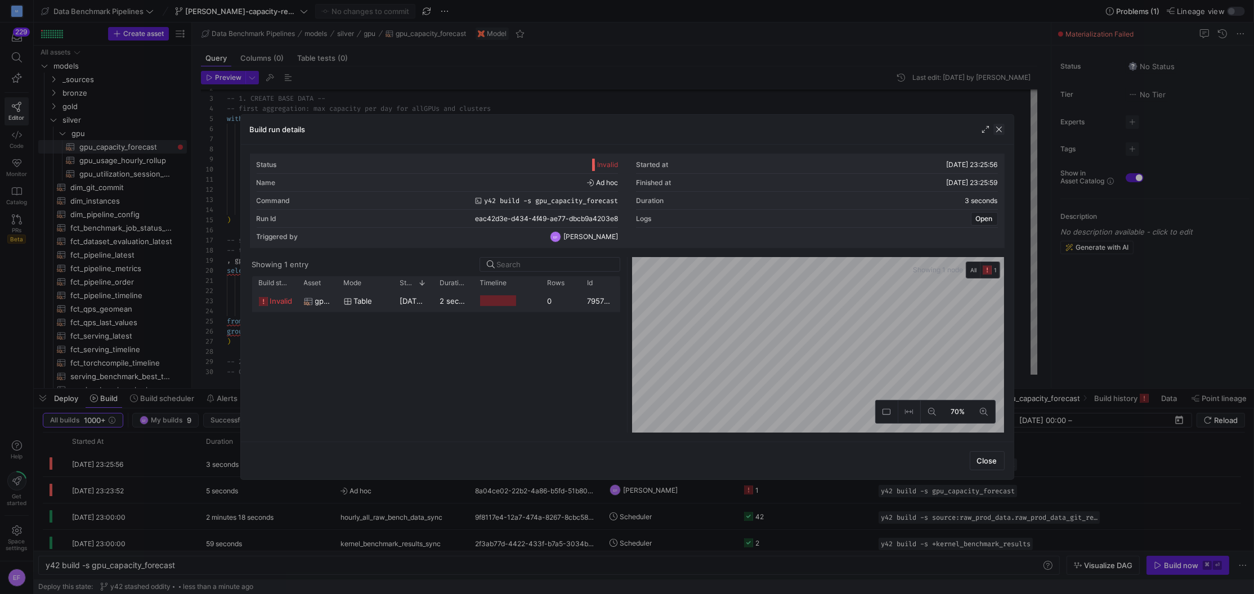
click at [998, 134] on span "button" at bounding box center [998, 129] width 11 height 11
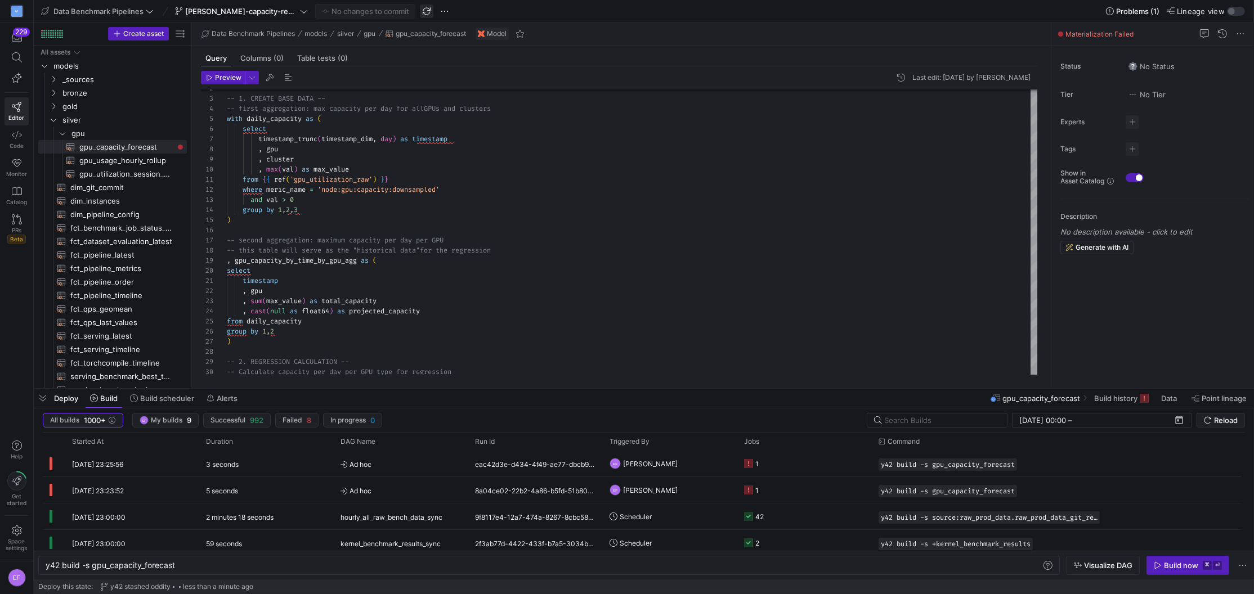
click at [420, 7] on span "button" at bounding box center [427, 12] width 14 height 14
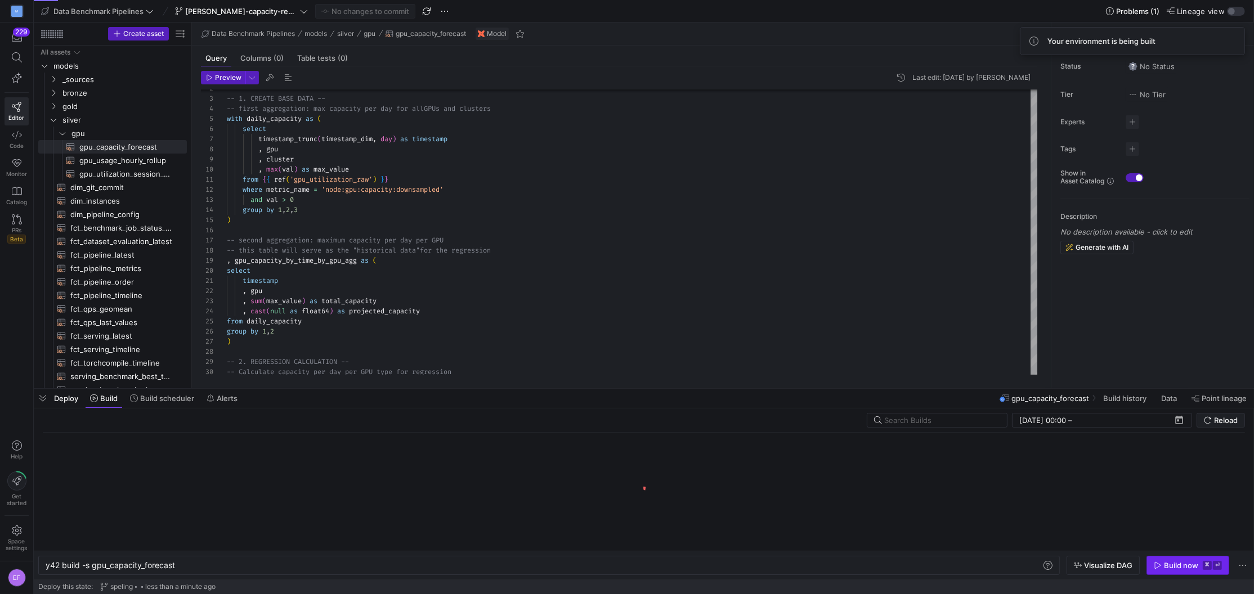
click at [1085, 567] on span "Build now ⌘ ⏎" at bounding box center [1188, 565] width 68 height 9
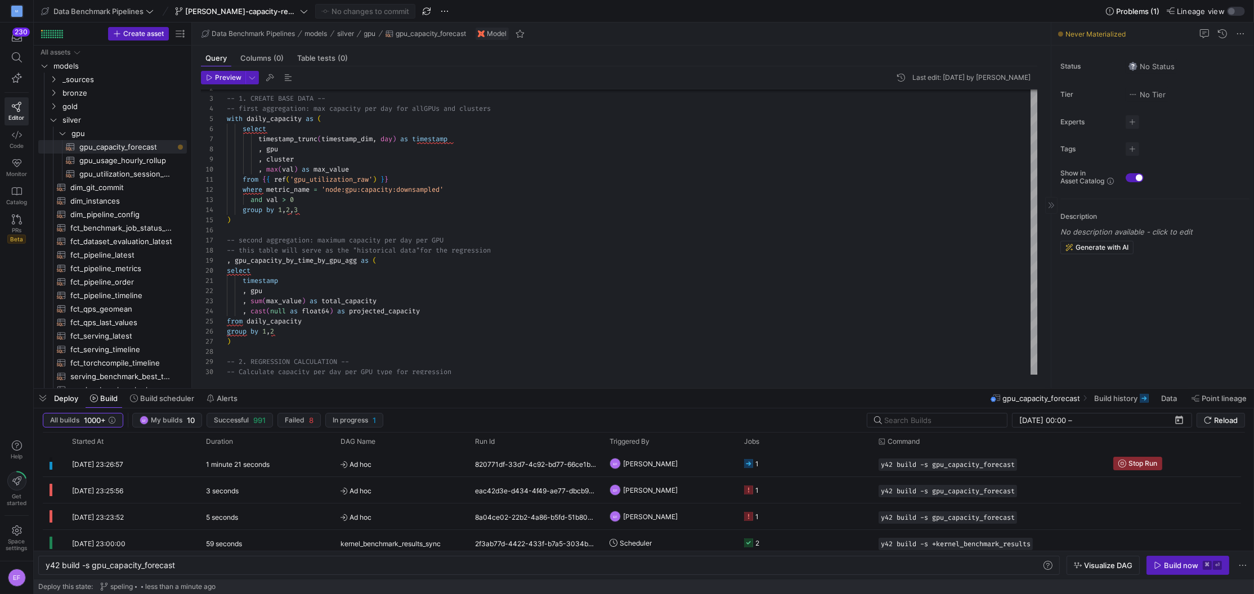
scroll to position [0, 0]
